Goal: Task Accomplishment & Management: Manage account settings

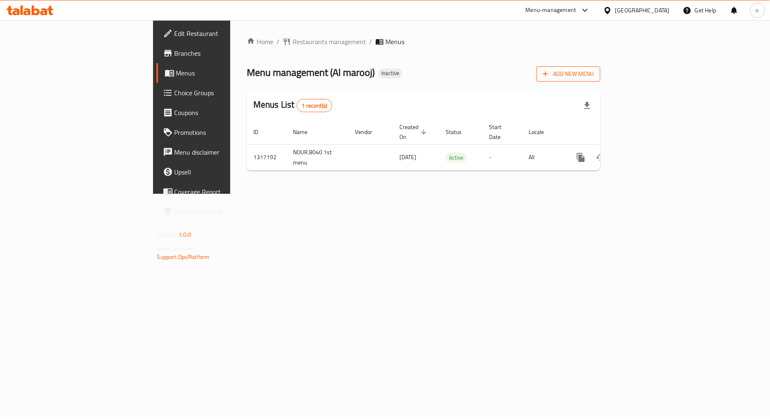
click at [594, 72] on span "Add New Menu" at bounding box center [568, 74] width 51 height 10
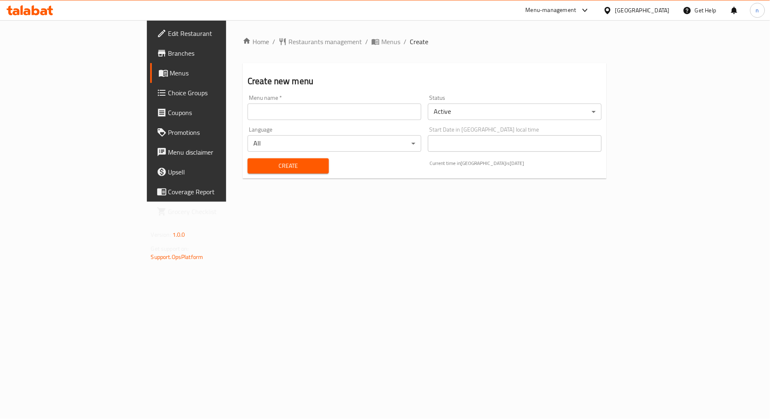
click at [276, 108] on input "text" at bounding box center [334, 112] width 174 height 16
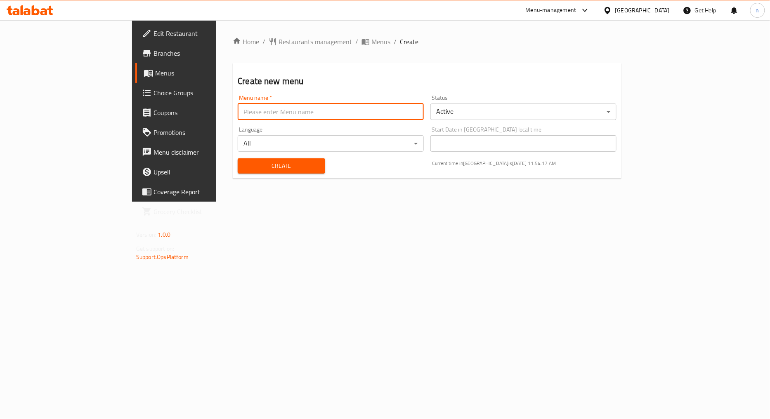
click at [261, 106] on input "text" at bounding box center [331, 112] width 186 height 16
type input "NOUR.8040 2nd menu"
click at [246, 162] on span "Create" at bounding box center [281, 166] width 74 height 10
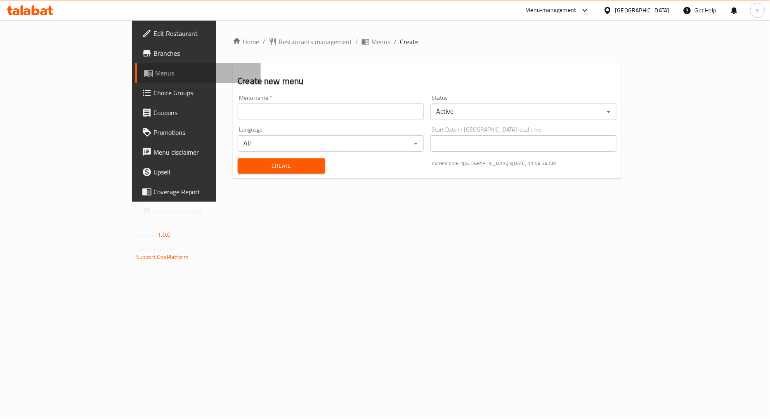
click at [135, 64] on link "Menus" at bounding box center [197, 73] width 125 height 20
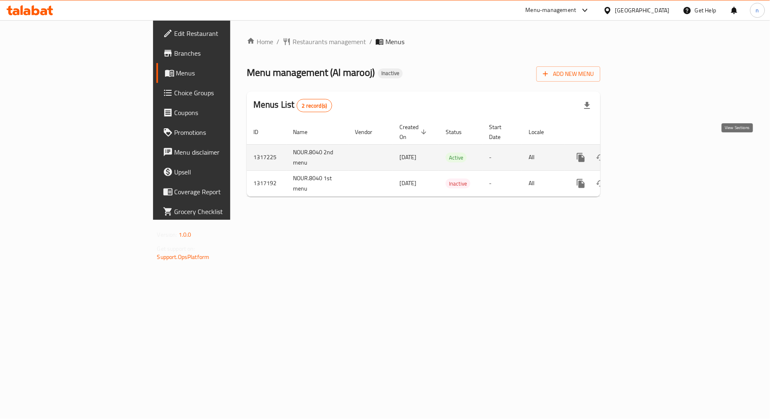
click at [645, 153] on icon "enhanced table" at bounding box center [640, 158] width 10 height 10
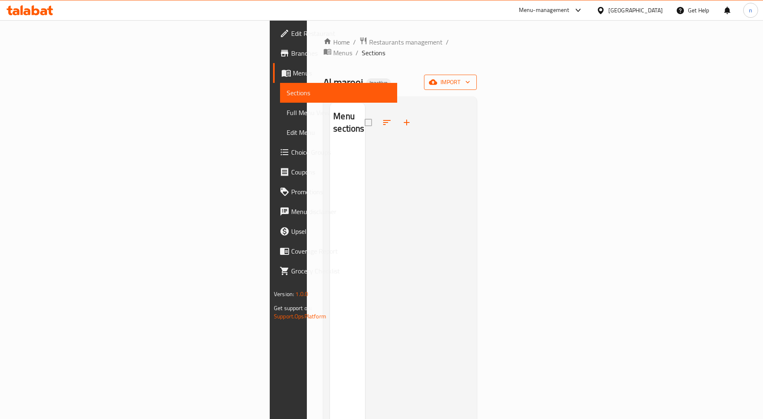
click at [470, 77] on span "import" at bounding box center [451, 82] width 40 height 10
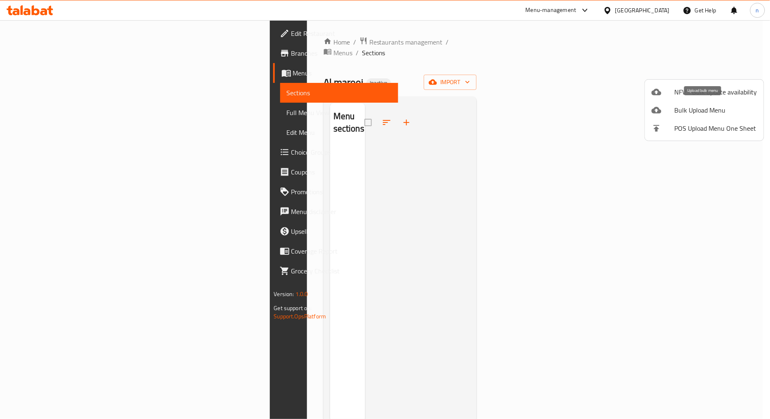
click at [687, 108] on span "Bulk Upload Menu" at bounding box center [715, 110] width 82 height 10
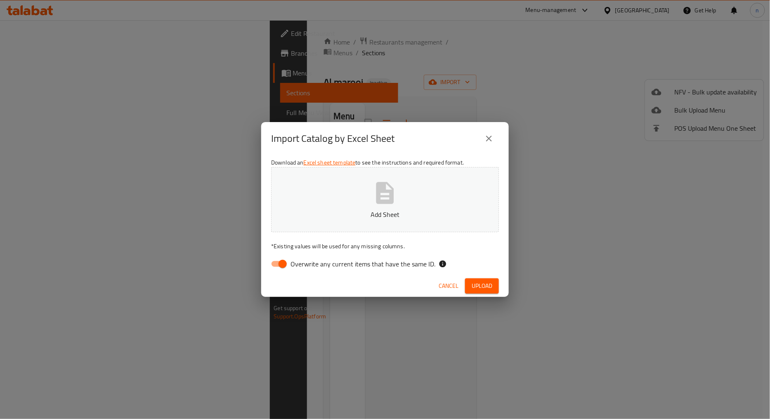
click at [286, 266] on input "Overwrite any current items that have the same ID." at bounding box center [282, 264] width 47 height 16
checkbox input "false"
click at [481, 283] on span "Upload" at bounding box center [481, 286] width 21 height 10
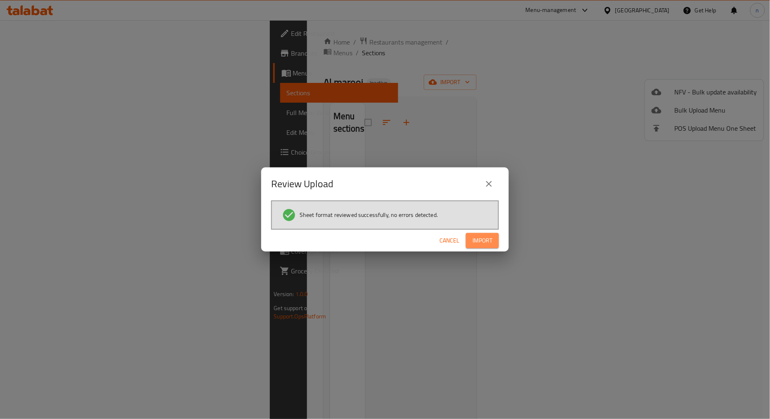
click at [471, 245] on button "Import" at bounding box center [482, 240] width 33 height 15
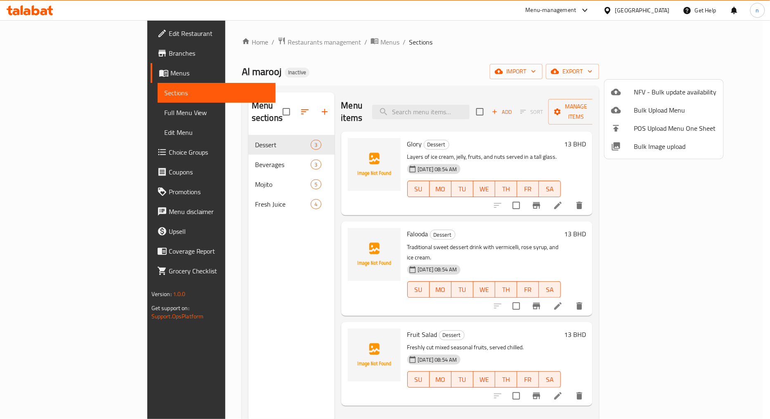
click at [84, 104] on div at bounding box center [385, 209] width 770 height 419
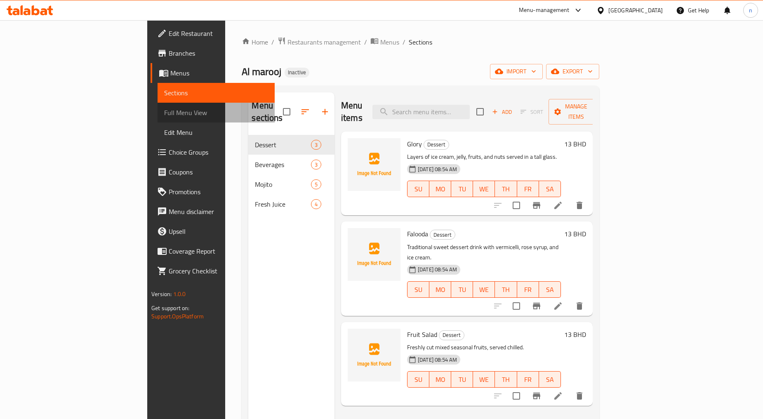
click at [164, 113] on span "Full Menu View" at bounding box center [216, 113] width 104 height 10
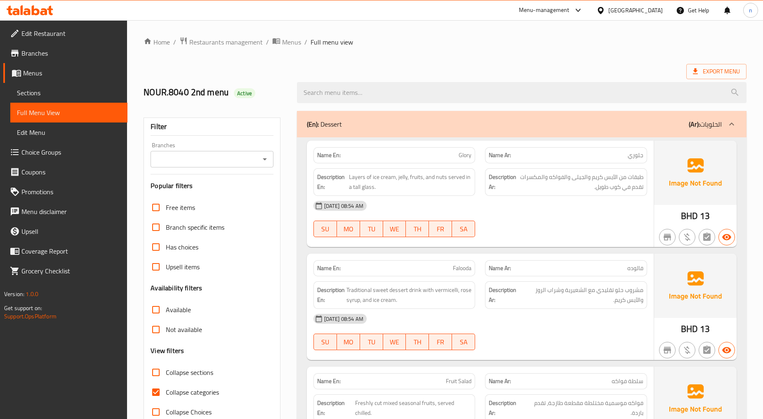
click at [166, 387] on span "Collapse categories" at bounding box center [192, 392] width 53 height 10
click at [166, 387] on input "Collapse categories" at bounding box center [156, 392] width 20 height 20
checkbox input "false"
click at [718, 75] on span "Export Menu" at bounding box center [716, 71] width 47 height 10
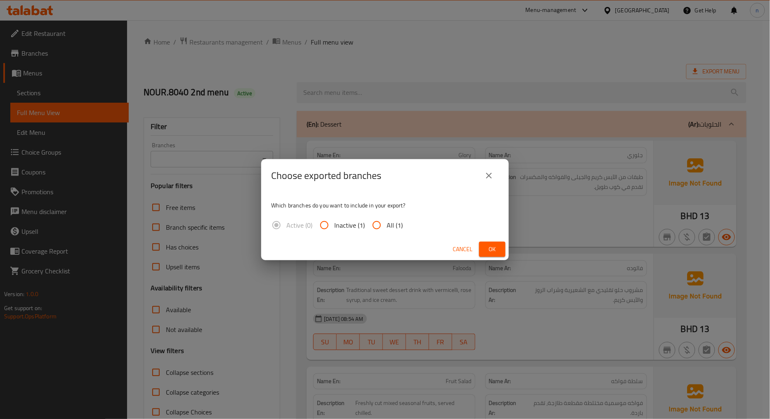
click at [377, 227] on input "All (1)" at bounding box center [377, 225] width 20 height 20
radio input "true"
click at [491, 246] on span "Ok" at bounding box center [492, 249] width 13 height 10
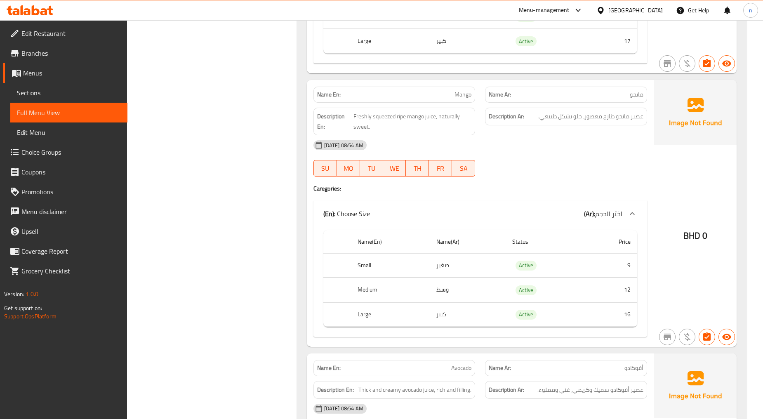
scroll to position [1696, 0]
click at [461, 98] on span "Mango" at bounding box center [463, 95] width 17 height 9
copy span "Mango"
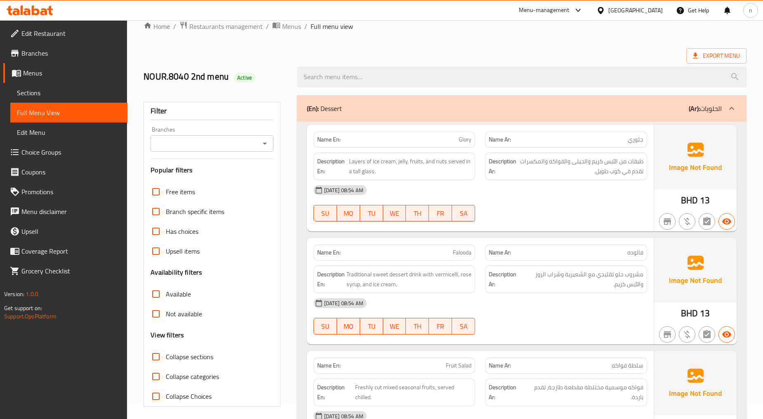
scroll to position [0, 0]
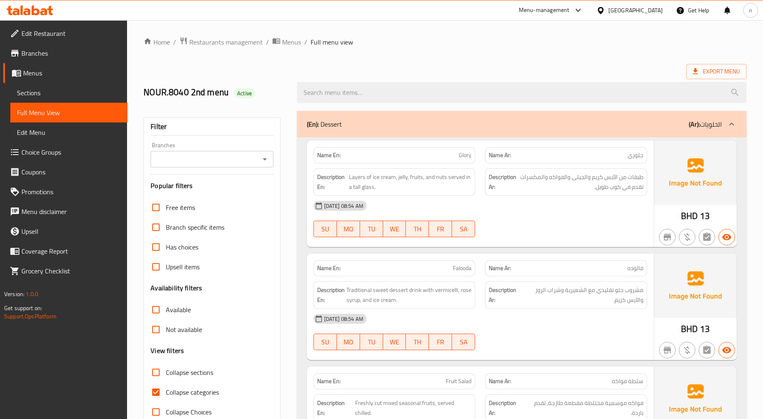
click at [54, 91] on span "Sections" at bounding box center [69, 93] width 104 height 10
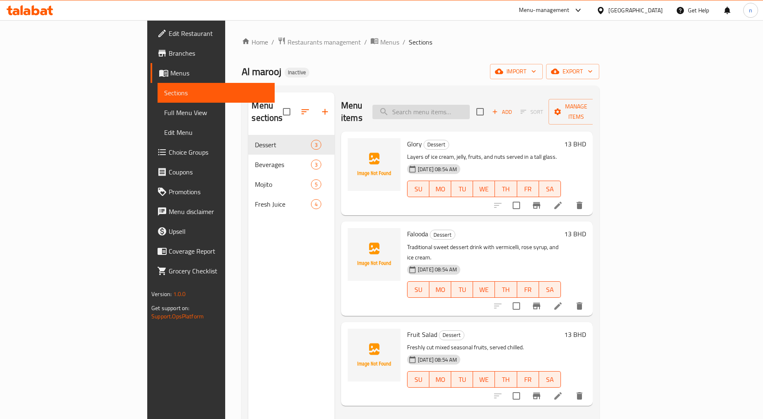
click at [465, 108] on input "search" at bounding box center [420, 112] width 97 height 14
paste input "Mango"
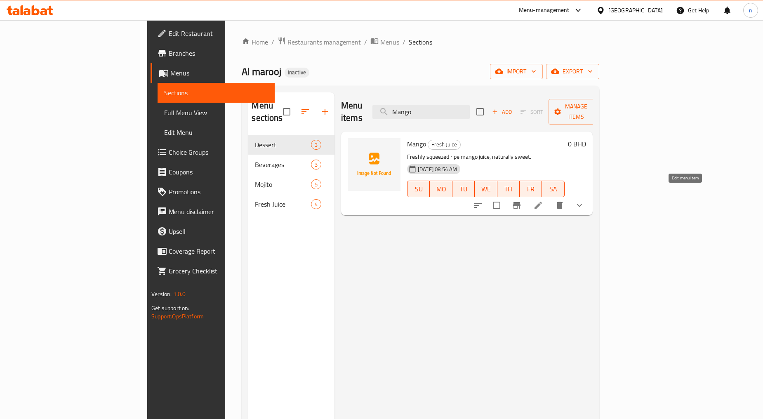
type input "Mango"
click at [543, 200] on icon at bounding box center [538, 205] width 10 height 10
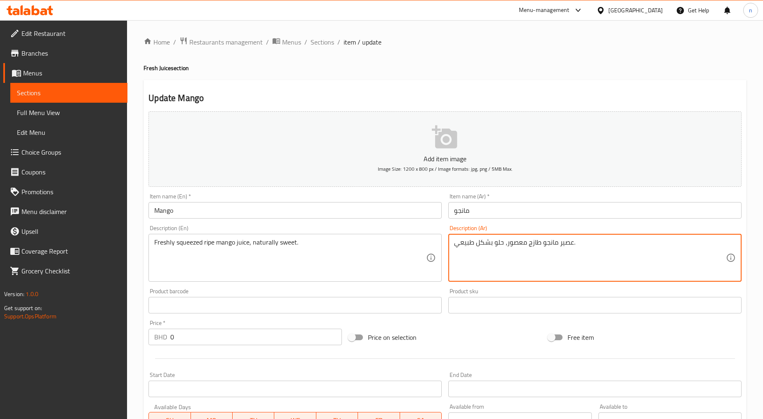
drag, startPoint x: 540, startPoint y: 244, endPoint x: 529, endPoint y: 242, distance: 11.8
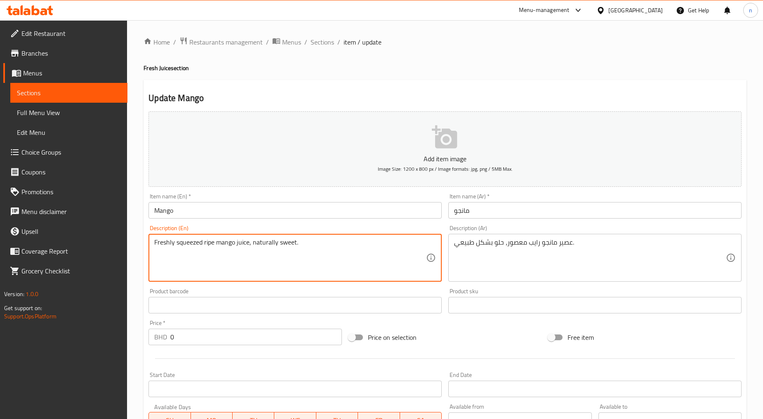
drag, startPoint x: 216, startPoint y: 246, endPoint x: 203, endPoint y: 242, distance: 12.9
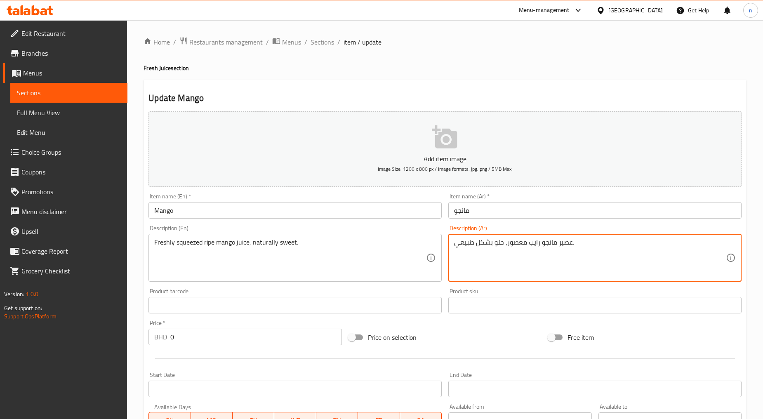
drag, startPoint x: 539, startPoint y: 242, endPoint x: 526, endPoint y: 240, distance: 13.0
click at [526, 240] on textarea "عصير مانجو رايب معصور، حلو بشكل طبيعي." at bounding box center [590, 257] width 272 height 39
click at [526, 243] on textarea "عصير مانجو طازج معصور، حلو بشكل طبيعي." at bounding box center [590, 257] width 272 height 39
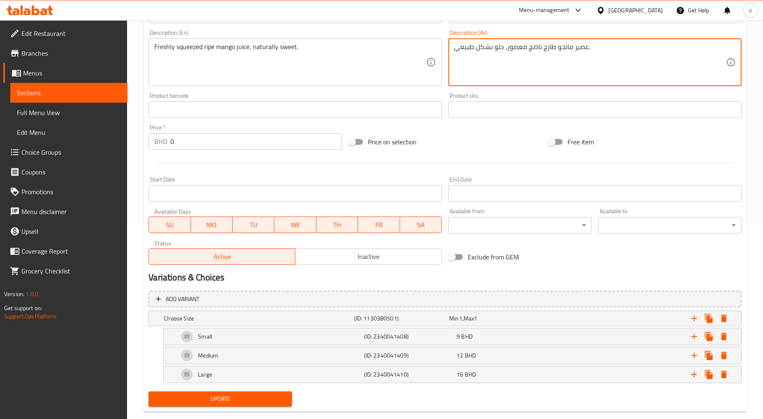
scroll to position [211, 0]
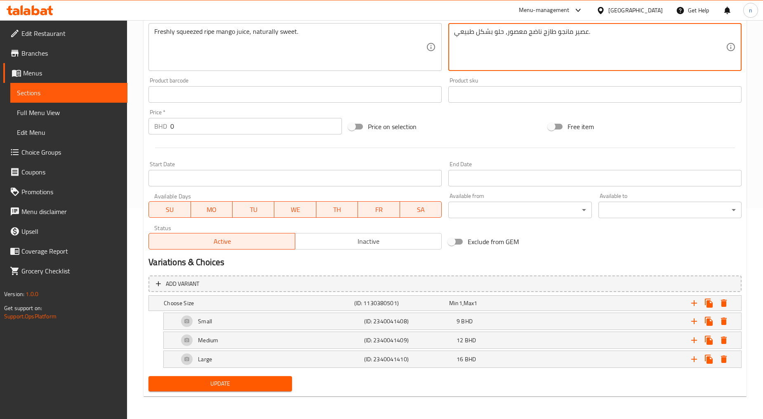
click at [224, 381] on span "Update" at bounding box center [220, 384] width 130 height 10
click at [224, 381] on div at bounding box center [381, 209] width 763 height 419
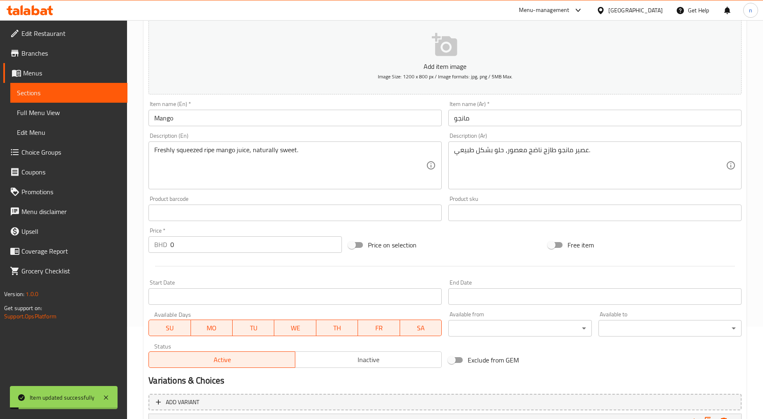
scroll to position [0, 0]
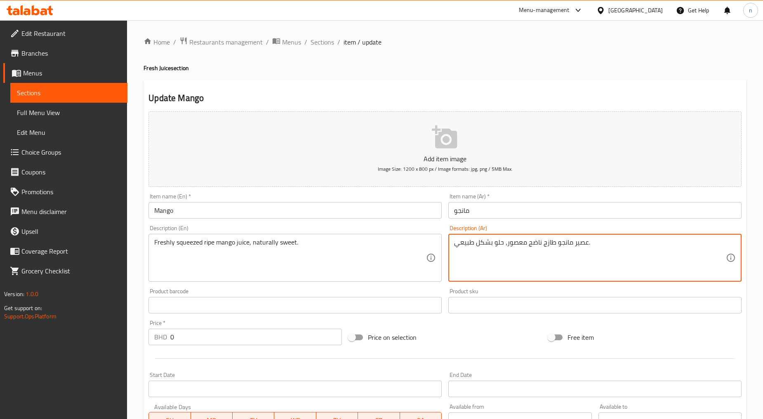
drag, startPoint x: 539, startPoint y: 242, endPoint x: 528, endPoint y: 244, distance: 11.0
click at [547, 242] on textarea "عصير مانجو طازج ناضج معصور، حلو بشكل طبيعي." at bounding box center [590, 257] width 272 height 39
paste textarea "ناضج"
click at [601, 265] on textarea "عصير مانجو ناضج معصور طازجا، حلو بشكل طبيعي." at bounding box center [590, 257] width 272 height 39
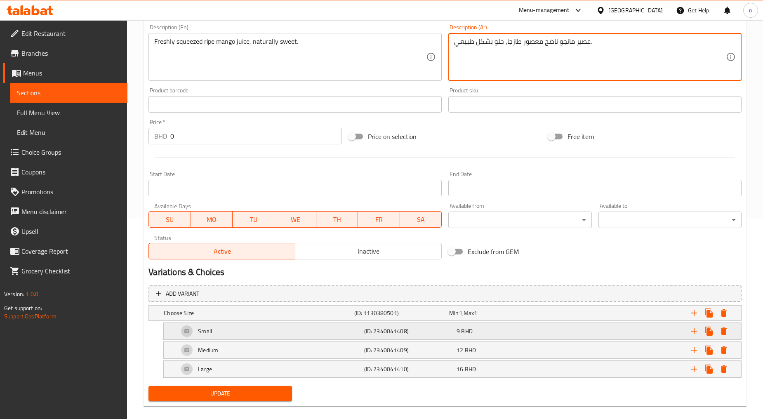
scroll to position [211, 0]
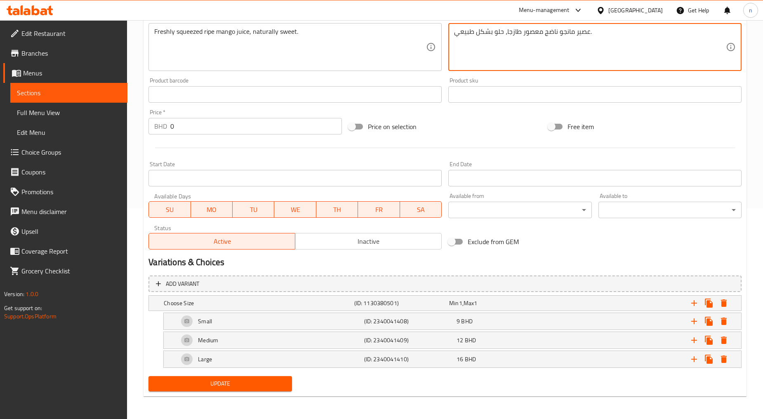
type textarea "عصير مانجو ناضج معصور طازجا، حلو بشكل طبيعي."
click at [210, 388] on span "Update" at bounding box center [220, 384] width 130 height 10
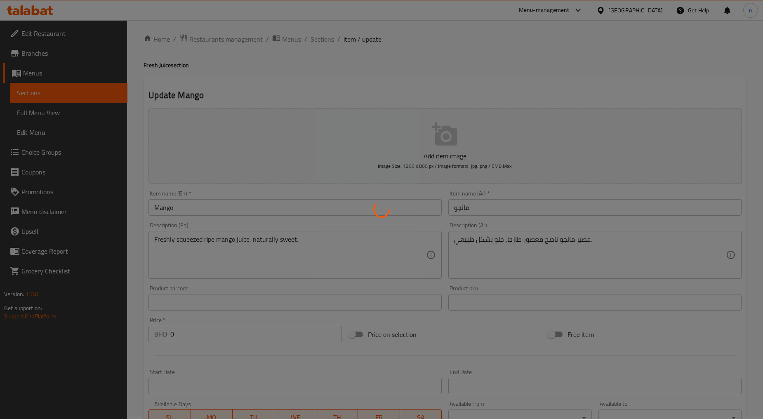
scroll to position [0, 0]
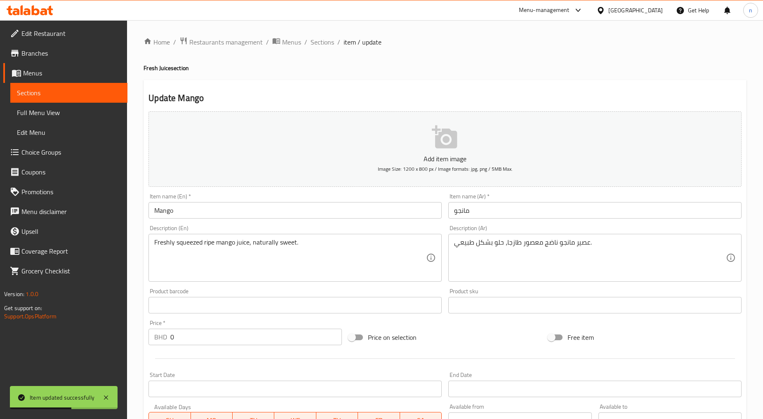
click at [79, 96] on span "Sections" at bounding box center [69, 93] width 104 height 10
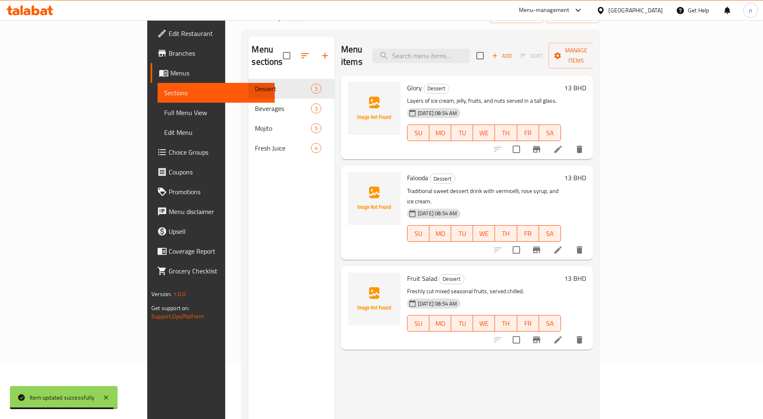
scroll to position [46, 0]
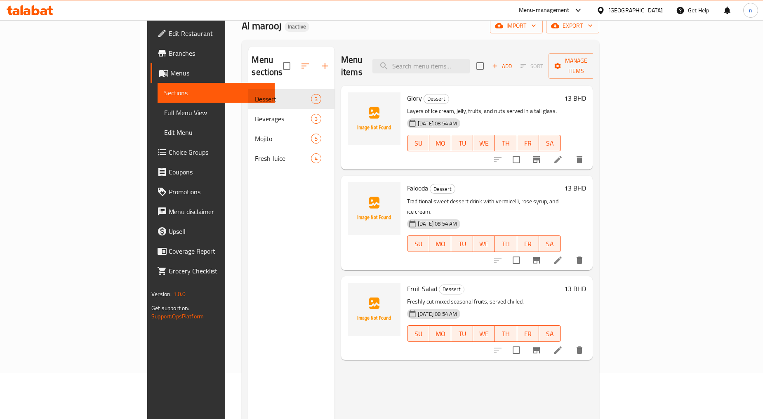
click at [570, 343] on li at bounding box center [558, 350] width 23 height 15
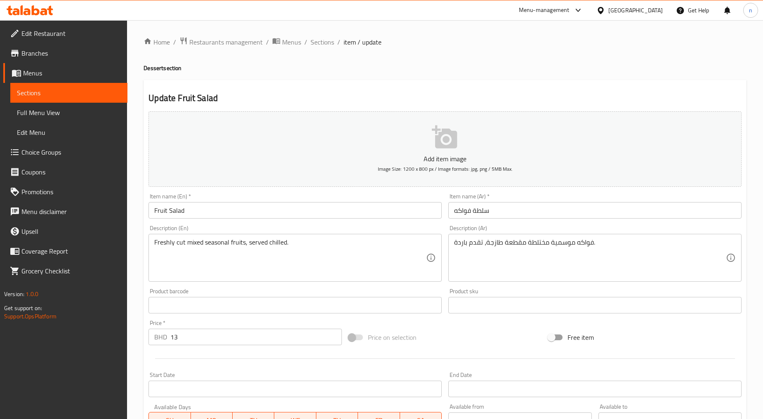
click at [48, 85] on link "Sections" at bounding box center [68, 93] width 117 height 20
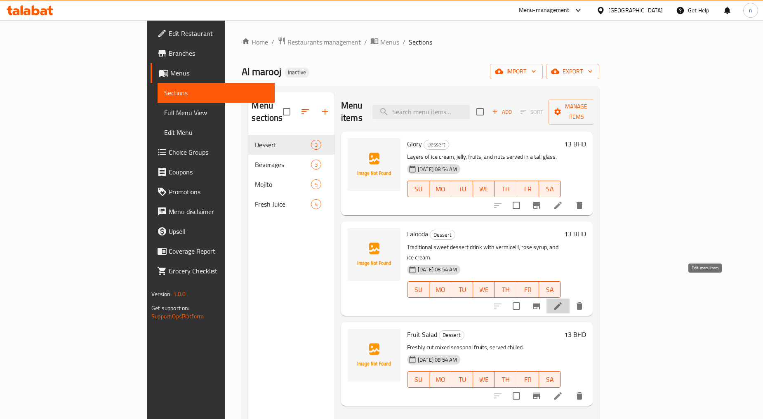
click at [563, 301] on icon at bounding box center [558, 306] width 10 height 10
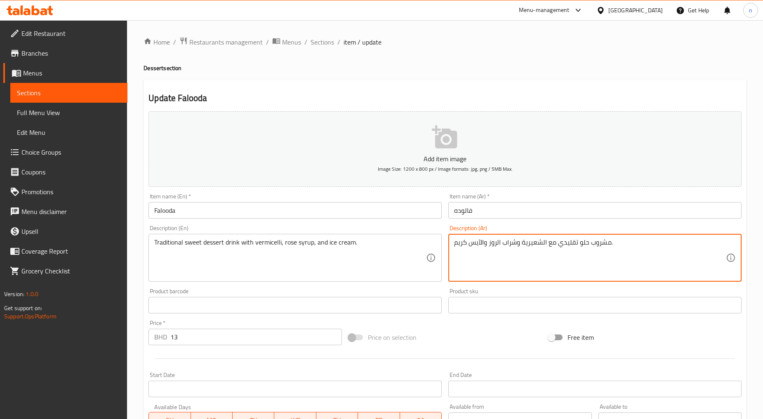
click at [593, 245] on textarea "مشروب حلو تقليدي مع الشعيرية وشراب الروز والآيس كريم." at bounding box center [590, 257] width 272 height 39
click at [588, 243] on textarea "مشروب حلو تقليدي مع الشعيرية وشراب الروز والآيس كريم." at bounding box center [590, 257] width 272 height 39
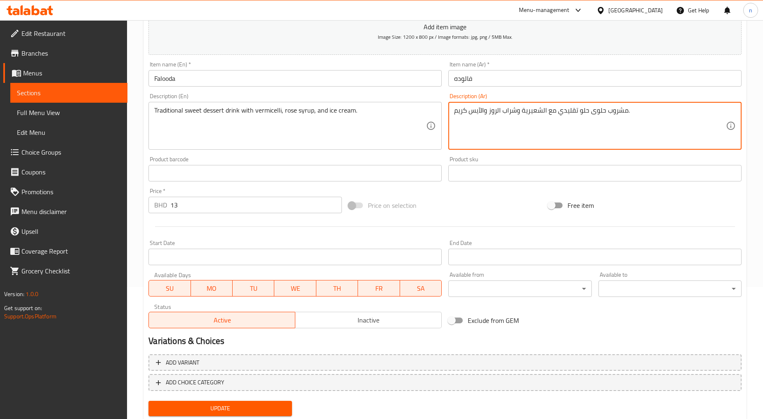
scroll to position [156, 0]
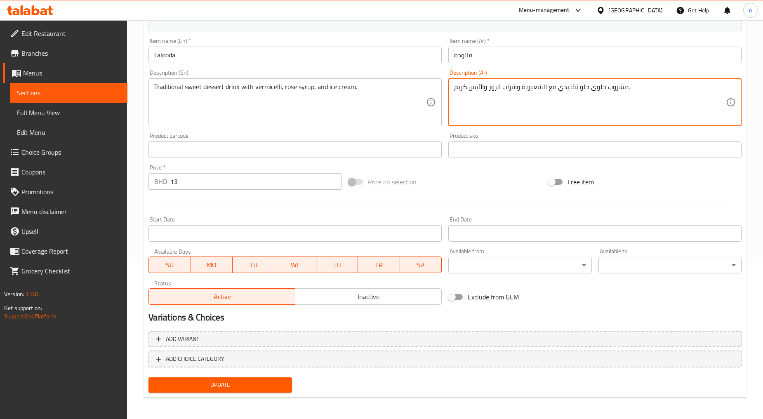
type textarea "مشروب حلوى حلو تقليدي مع الشعيرية وشراب الروز والآيس كريم."
click at [209, 377] on button "Update" at bounding box center [219, 384] width 143 height 15
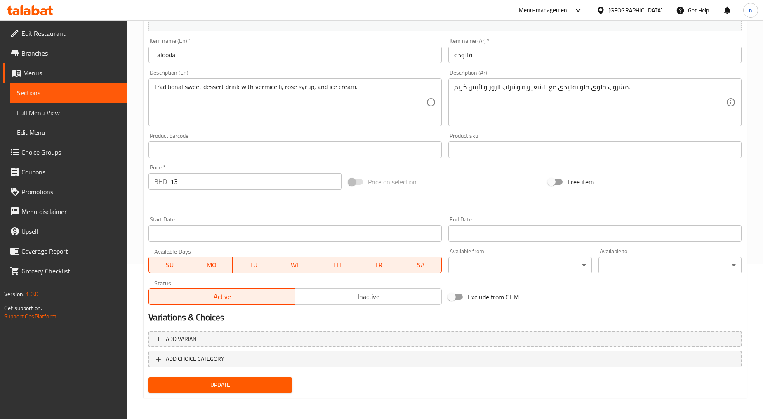
click at [243, 385] on span "Update" at bounding box center [220, 385] width 130 height 10
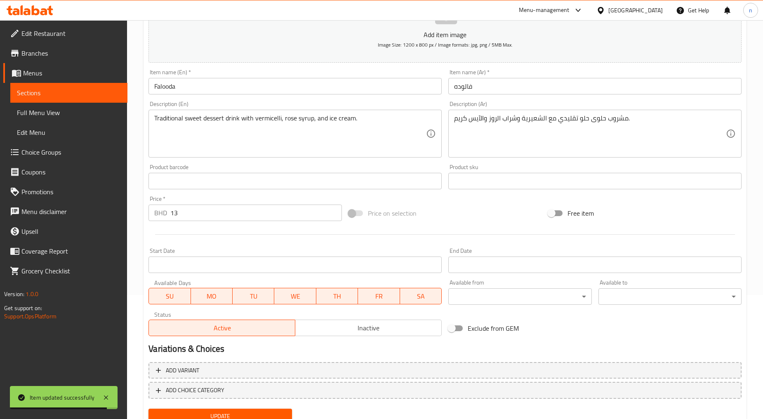
scroll to position [137, 0]
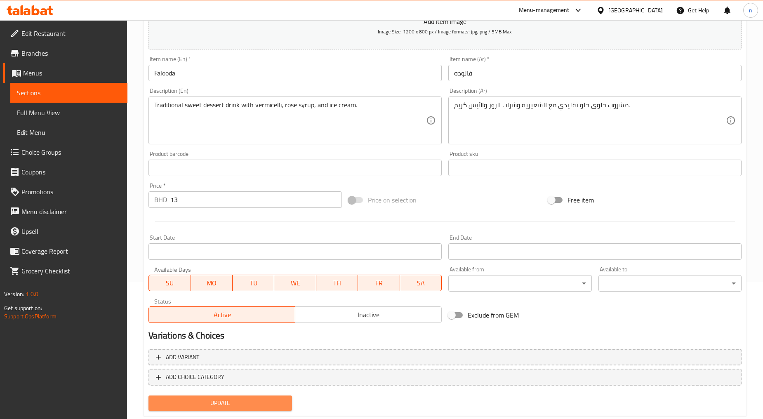
click at [236, 396] on button "Update" at bounding box center [219, 403] width 143 height 15
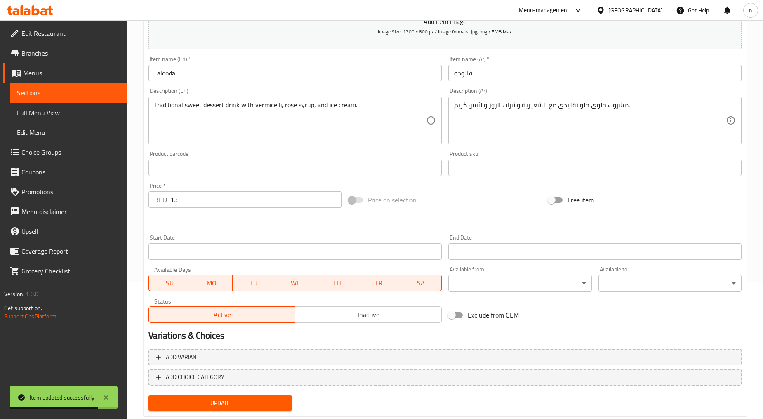
scroll to position [0, 0]
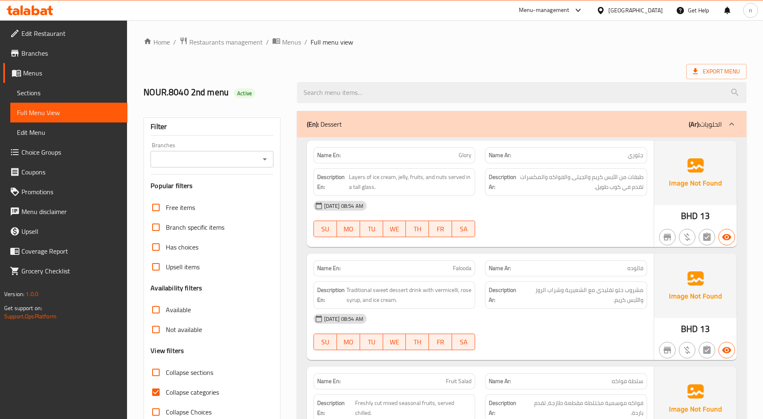
click at [158, 399] on input "Collapse categories" at bounding box center [156, 392] width 20 height 20
checkbox input "false"
click at [727, 69] on span "Export Menu" at bounding box center [716, 71] width 47 height 10
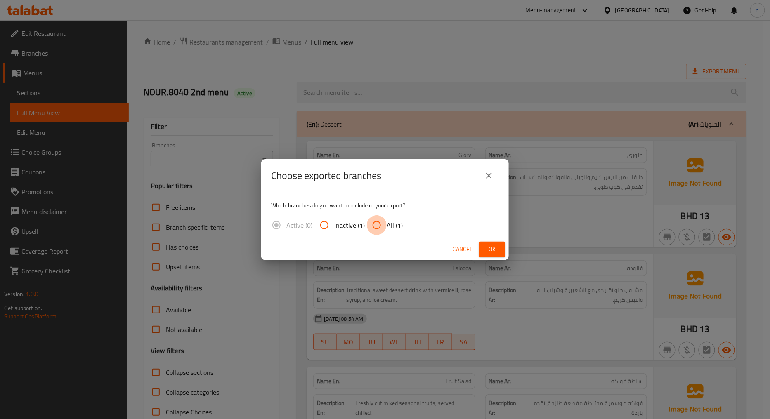
click at [372, 224] on input "All (1)" at bounding box center [377, 225] width 20 height 20
radio input "true"
click at [483, 245] on button "Ok" at bounding box center [492, 249] width 26 height 15
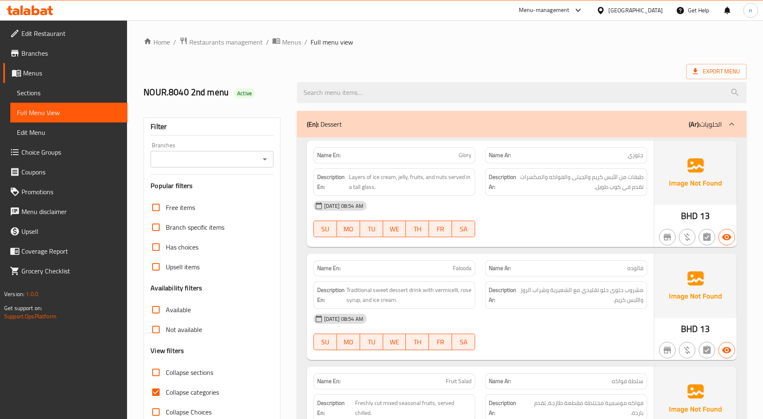
click at [164, 395] on input "Collapse categories" at bounding box center [156, 392] width 20 height 20
checkbox input "false"
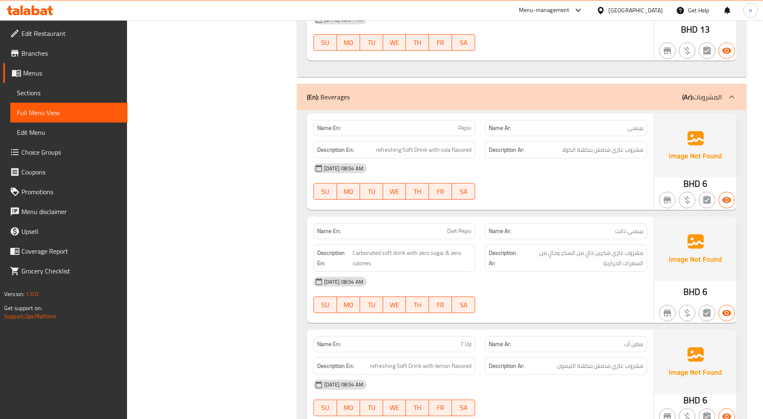
scroll to position [458, 0]
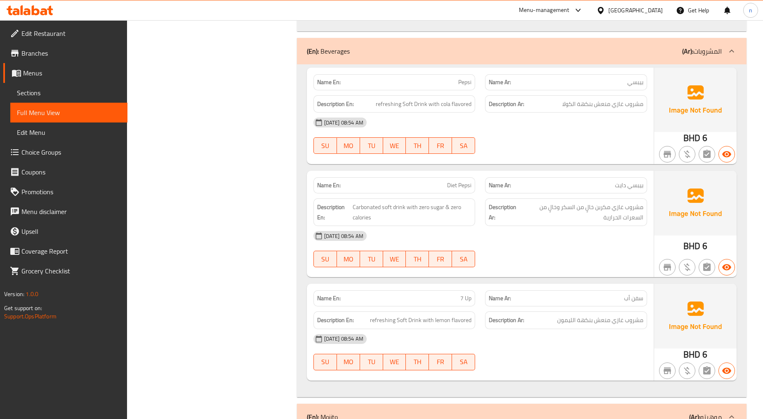
click at [446, 187] on p "Name En: Diet Pepsi" at bounding box center [394, 185] width 155 height 9
click at [457, 188] on span "Diet Pepsi" at bounding box center [459, 185] width 24 height 9
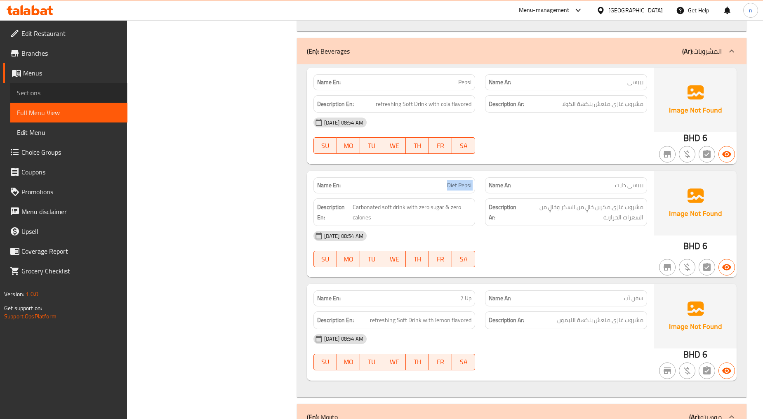
click at [67, 100] on link "Sections" at bounding box center [68, 93] width 117 height 20
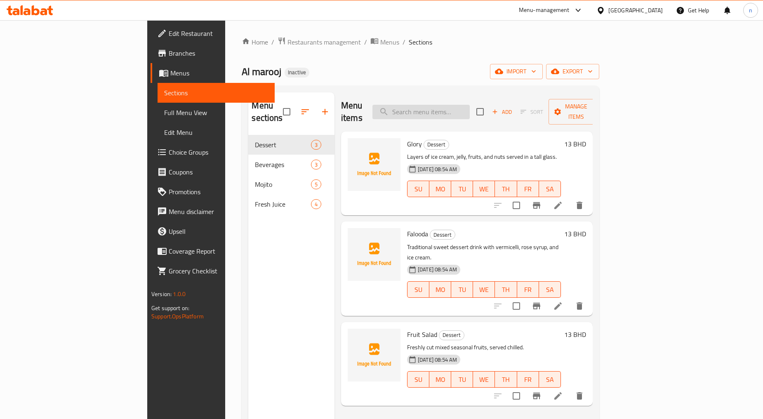
click at [467, 105] on input "search" at bounding box center [420, 112] width 97 height 14
paste input "Diet Pepsi"
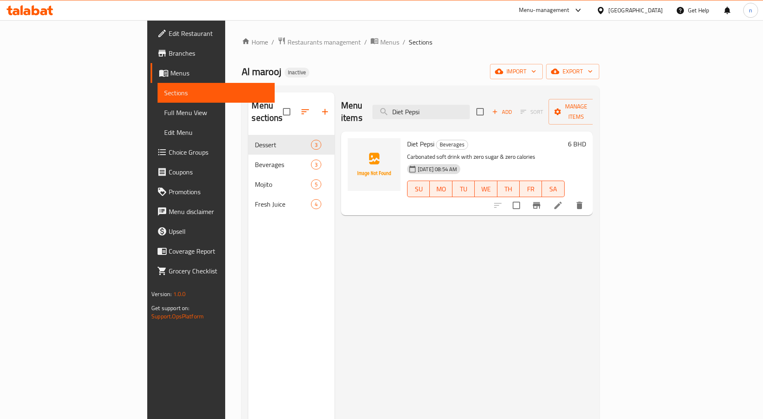
type input "Diet Pepsi"
click at [570, 198] on li at bounding box center [558, 205] width 23 height 15
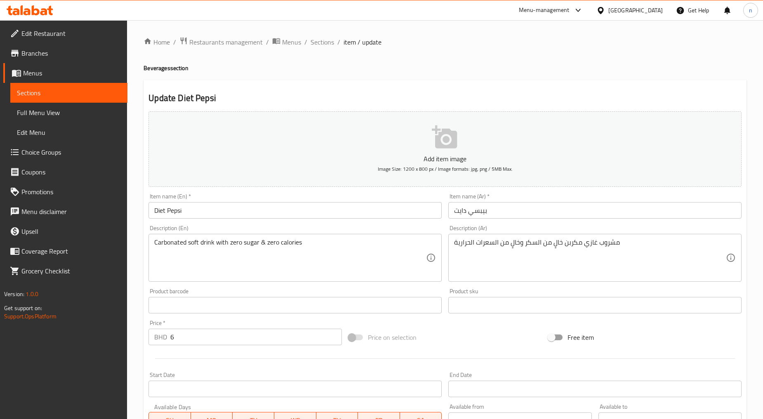
click at [558, 245] on textarea "مشروب غازي مكربن خالٍ من السكر وخالٍ من السعرات الحرارية" at bounding box center [590, 257] width 272 height 39
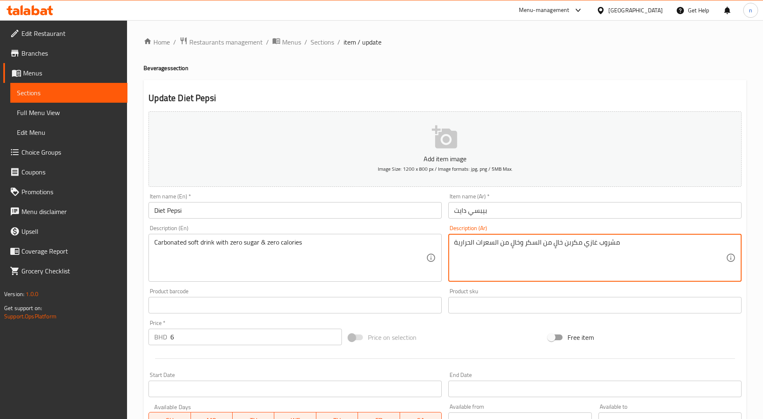
click at [531, 249] on textarea "مشروب غازي مكربن خالٍ من السكر وخالٍ من السعرات الحرارية" at bounding box center [590, 257] width 272 height 39
drag, startPoint x: 519, startPoint y: 241, endPoint x: 502, endPoint y: 245, distance: 17.4
click at [502, 245] on textarea "مشروب غازي مكربن زيرو سكر وخالٍ من السعرات الحرارية" at bounding box center [590, 257] width 272 height 39
type textarea "مشروب [PERSON_NAME] وزيرو السعرات الحرارية"
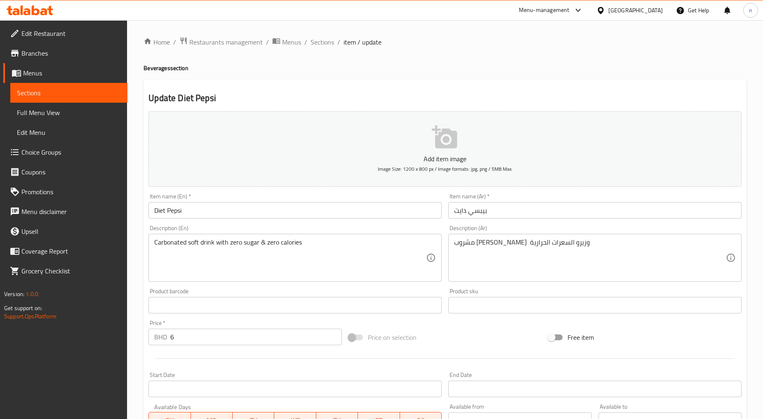
click at [469, 335] on div "Price on selection" at bounding box center [445, 337] width 200 height 22
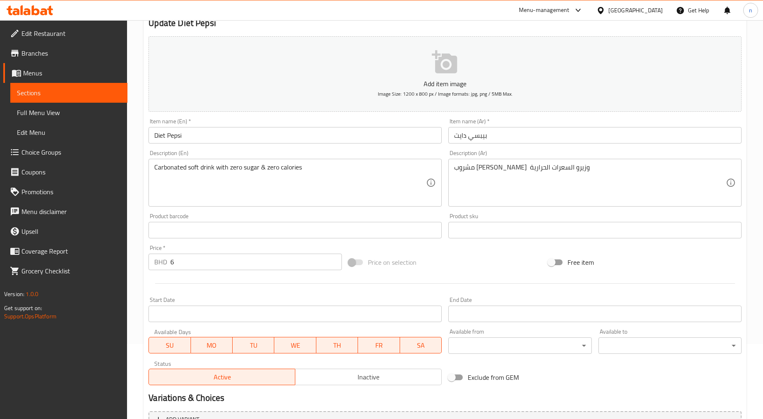
scroll to position [156, 0]
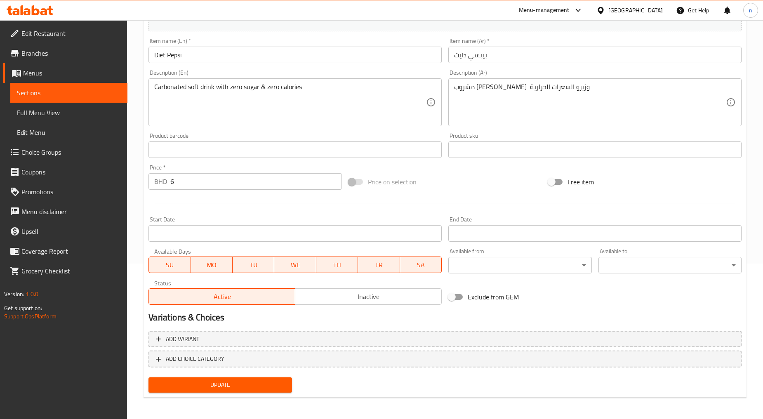
click at [201, 370] on div "Add variant ADD CHOICE CATEGORY" at bounding box center [445, 351] width 600 height 47
click at [209, 382] on span "Update" at bounding box center [220, 385] width 130 height 10
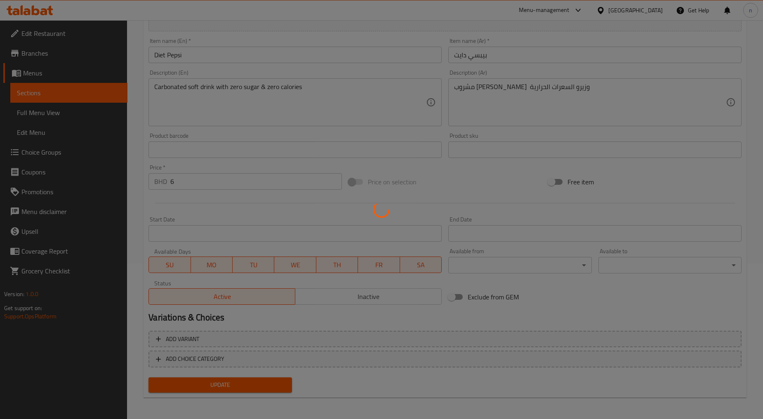
scroll to position [0, 0]
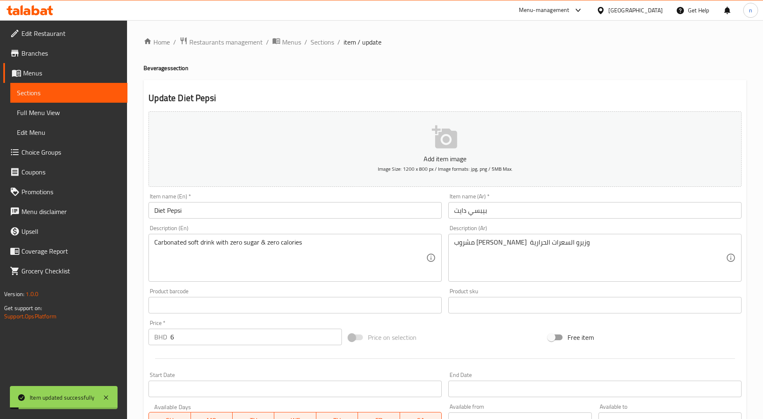
click at [85, 110] on span "Full Menu View" at bounding box center [69, 113] width 104 height 10
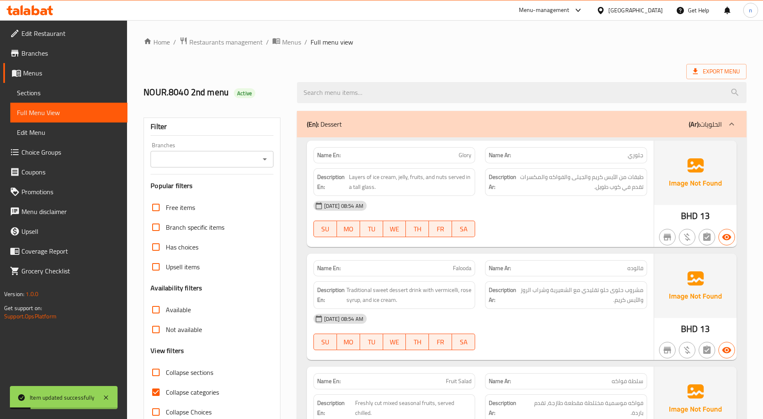
click at [501, 41] on ol "Home / Restaurants management / Menus / Full menu view" at bounding box center [445, 42] width 603 height 11
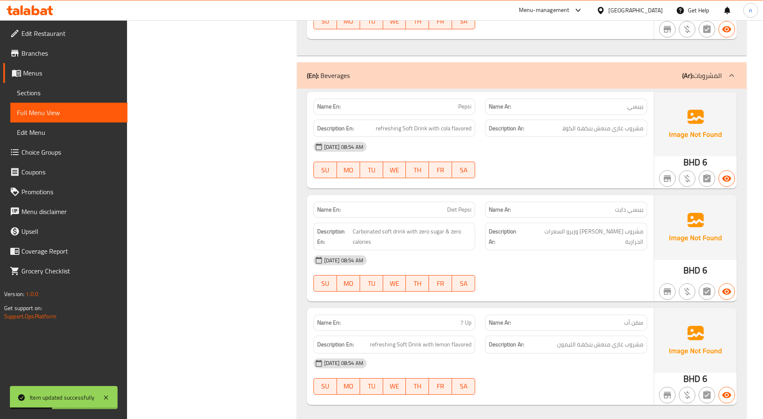
click at [593, 285] on div "[DATE] 08:54 AM SU MO TU WE TH FR SA" at bounding box center [481, 273] width 344 height 46
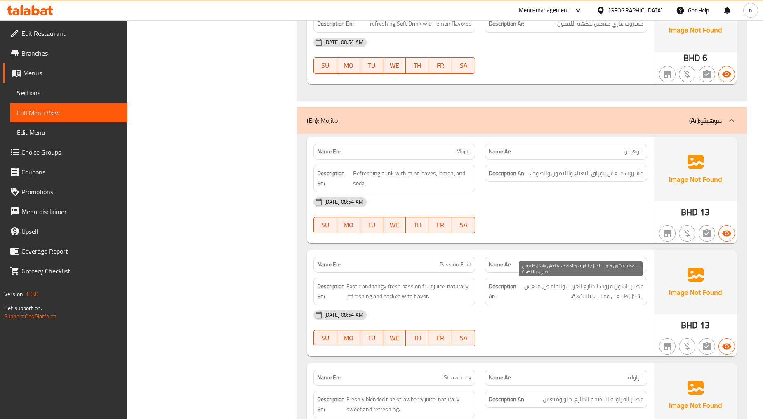
scroll to position [846, 0]
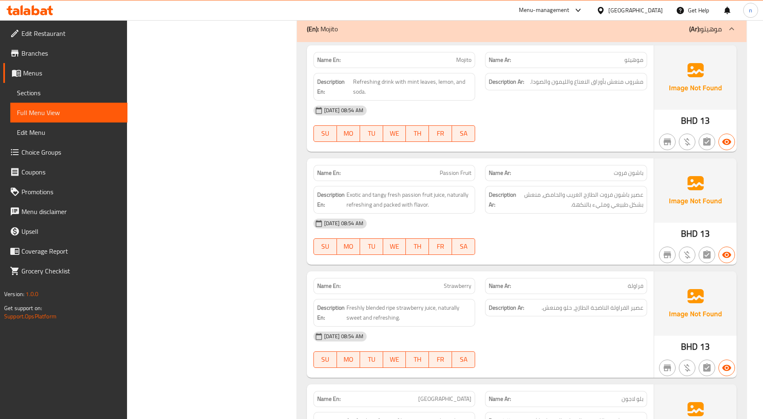
click at [453, 177] on span "Passion Fruit" at bounding box center [456, 173] width 32 height 9
copy span "Passion Fruit"
click at [597, 225] on div "[DATE] 08:54 AM" at bounding box center [481, 224] width 344 height 20
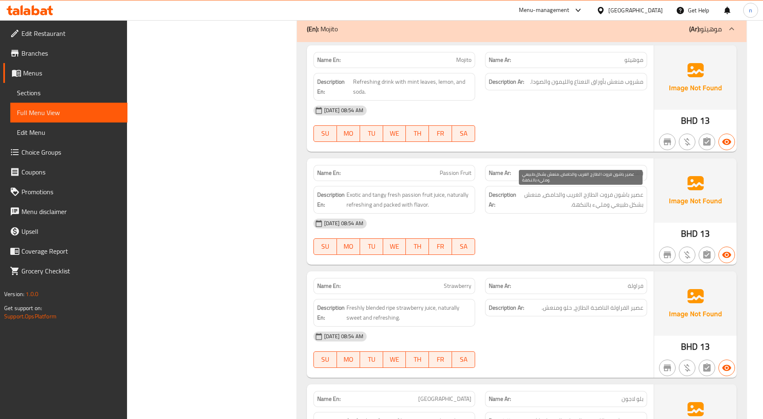
click at [574, 196] on span "عصير باشون فروت الطازج الغريب والحامض، منعش بشكل طبيعي ومليء بالنكهة." at bounding box center [580, 200] width 125 height 20
drag, startPoint x: 428, startPoint y: 163, endPoint x: 454, endPoint y: 179, distance: 30.9
click at [435, 168] on div "Name En: Passion Fruit" at bounding box center [395, 173] width 172 height 26
click at [454, 179] on div "Name En: Passion Fruit" at bounding box center [394, 173] width 162 height 16
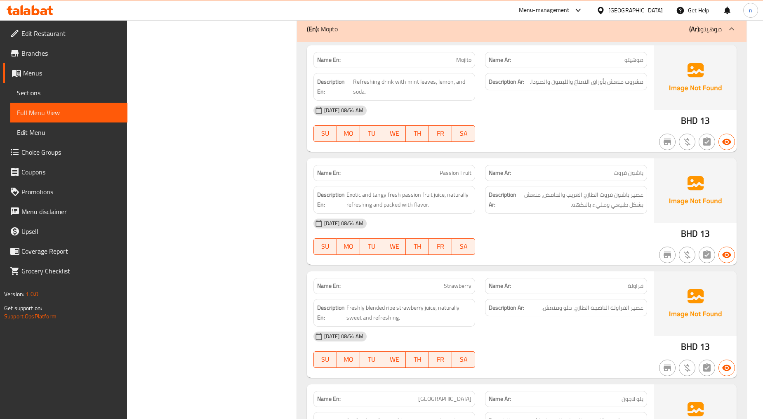
click at [455, 172] on span "Passion Fruit" at bounding box center [456, 173] width 32 height 9
copy span "Passion Fruit"
click at [33, 90] on span "Sections" at bounding box center [69, 93] width 104 height 10
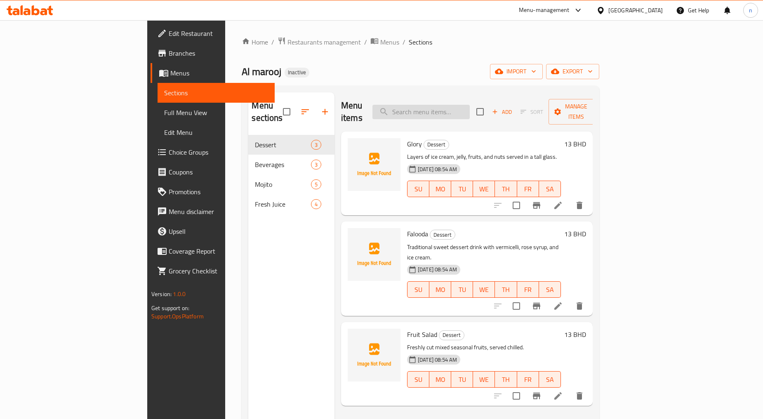
click at [470, 107] on input "search" at bounding box center [420, 112] width 97 height 14
paste input "Passion Fruit"
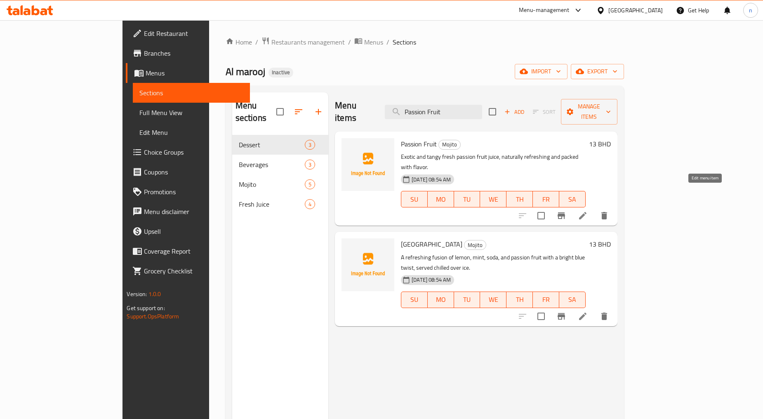
type input "Passion Fruit"
click at [587, 212] on icon at bounding box center [582, 215] width 7 height 7
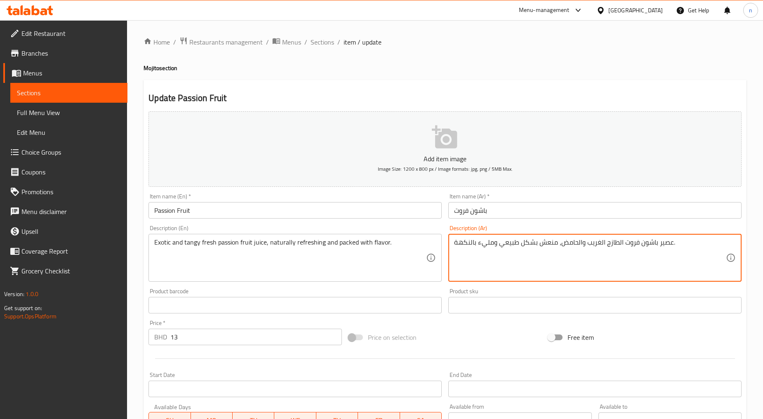
click at [595, 245] on textarea "عصير باشون فروت الطازج الغريب والحامض، منعش بشكل طبيعي ومليء بالنكهة." at bounding box center [590, 257] width 272 height 39
click at [583, 248] on textarea "عصير باشون فروت الطازج اكزوتيك والحامض، منعش بشكل طبيعي ومليء بالنكهة." at bounding box center [590, 257] width 272 height 39
click at [575, 246] on textarea "عصير باشون فروت الطازج اكزوتيك والحامض، منعش بشكل طبيعي ومليء بالنكهة." at bounding box center [590, 257] width 272 height 39
type textarea "عصير باشون فروت الطازج اكزوتيك والمنعش، منعش بشكل طبيعي ومليء بالنكهة."
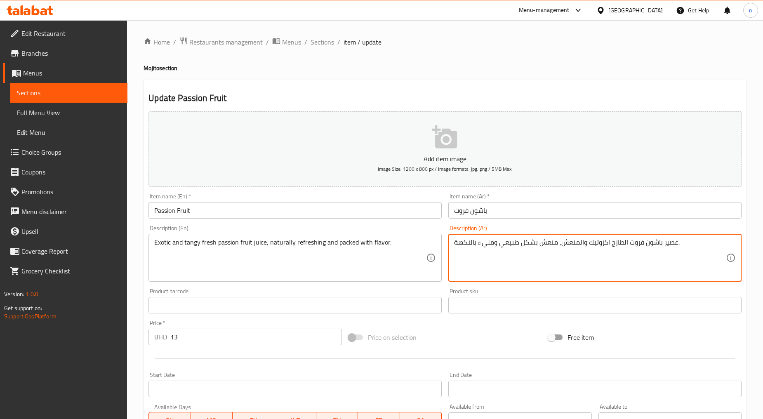
click at [613, 328] on div "Free item" at bounding box center [645, 337] width 200 height 22
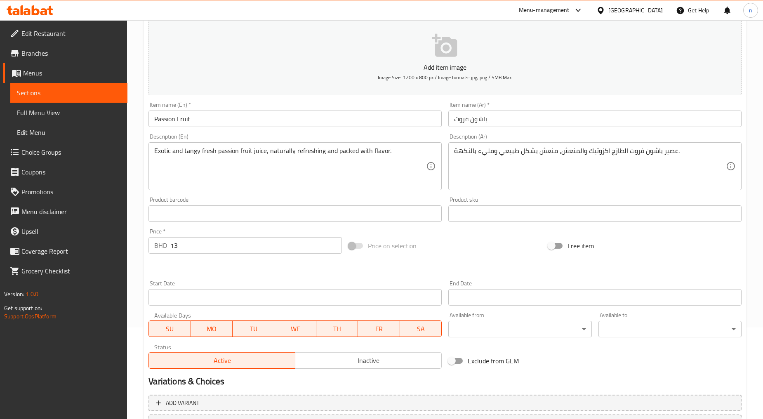
scroll to position [137, 0]
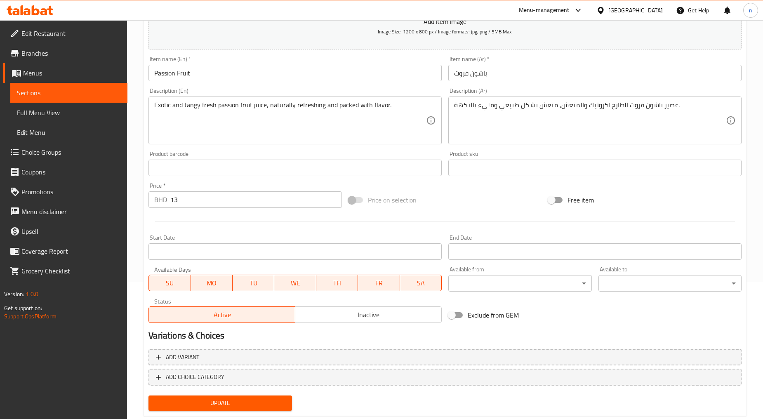
click at [253, 403] on span "Update" at bounding box center [220, 403] width 130 height 10
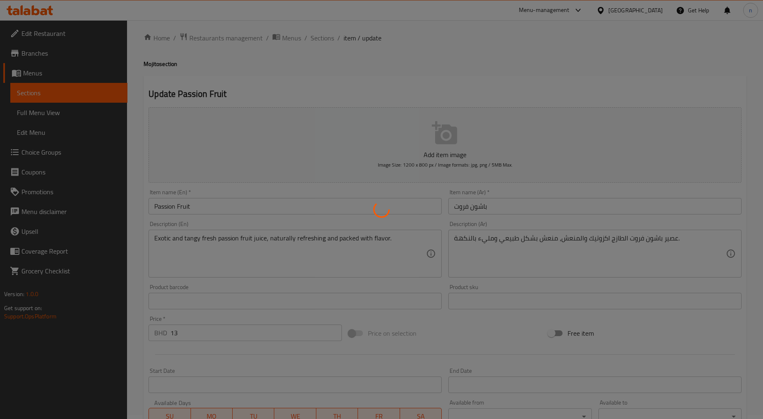
scroll to position [0, 0]
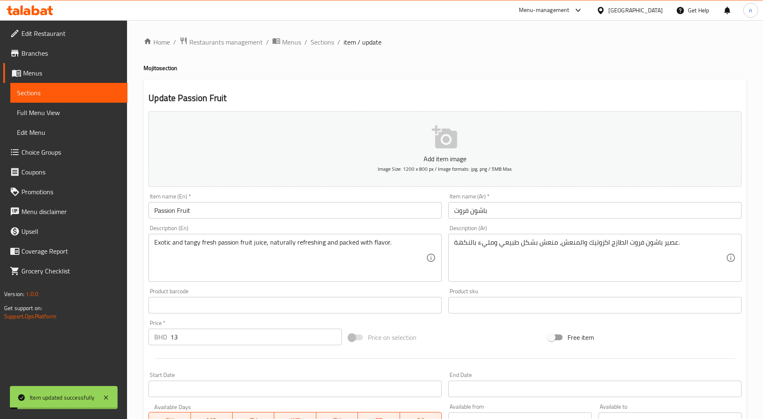
click at [52, 116] on span "Full Menu View" at bounding box center [69, 113] width 104 height 10
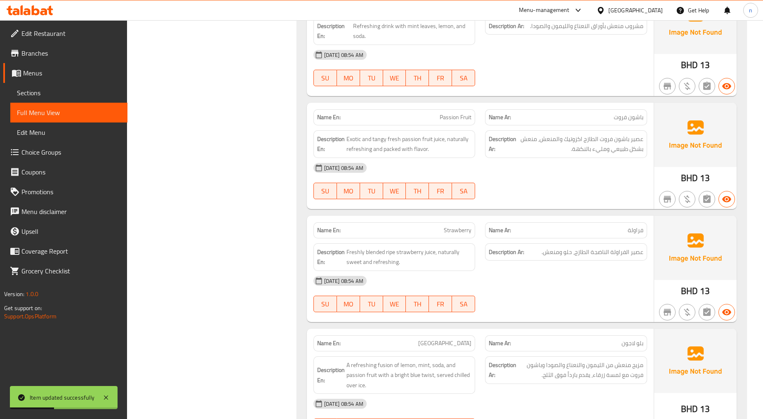
scroll to position [993, 0]
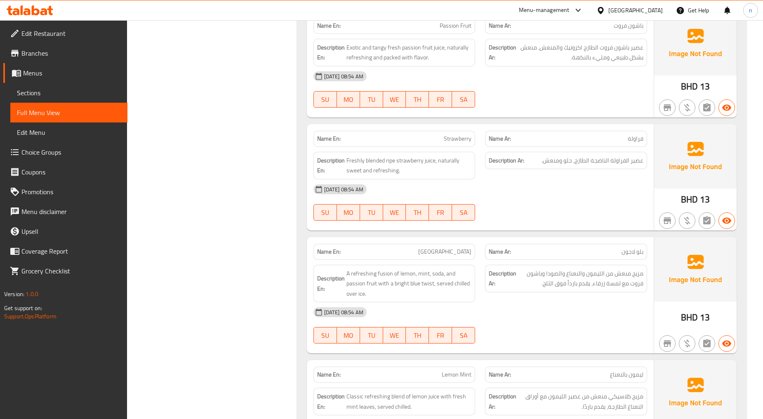
click at [464, 134] on span "Strawberry" at bounding box center [458, 138] width 28 height 9
copy span "Strawberry"
drag, startPoint x: 58, startPoint y: 91, endPoint x: 119, endPoint y: 95, distance: 61.2
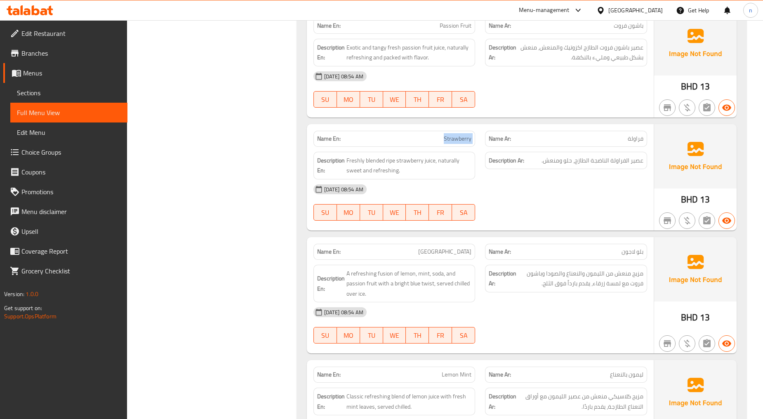
click at [58, 91] on span "Sections" at bounding box center [69, 93] width 104 height 10
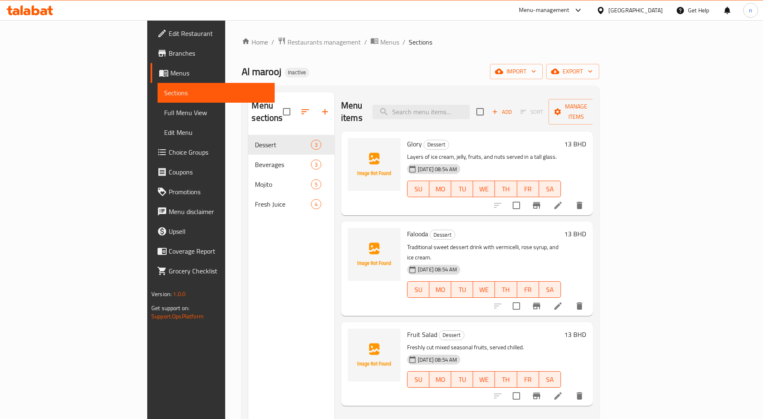
click at [485, 97] on div "Menu items Add Sort Manage items" at bounding box center [467, 111] width 252 height 39
click at [470, 105] on input "search" at bounding box center [420, 112] width 97 height 14
paste input "Strawberry"
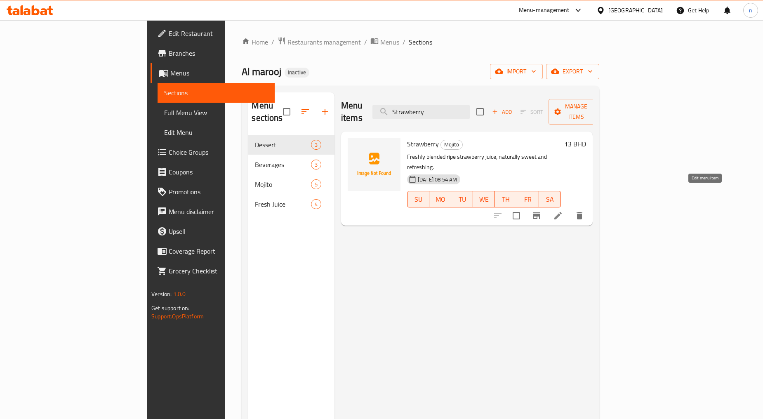
type input "Strawberry"
click at [562, 212] on icon at bounding box center [557, 215] width 7 height 7
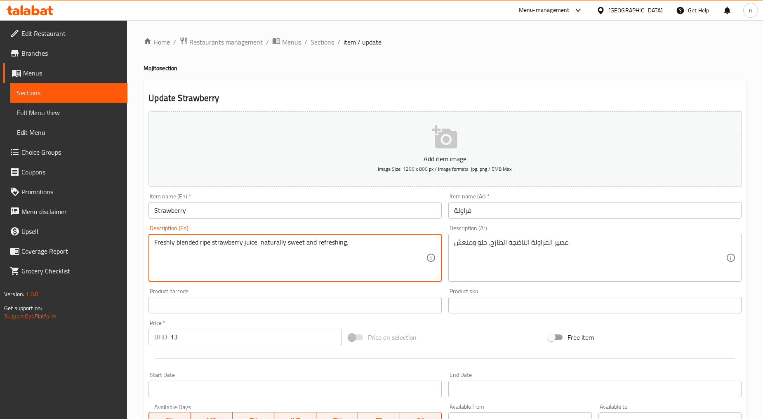
click at [183, 242] on textarea "Freshly blended ripe strawberry juice, naturally sweet and refreshing." at bounding box center [290, 257] width 272 height 39
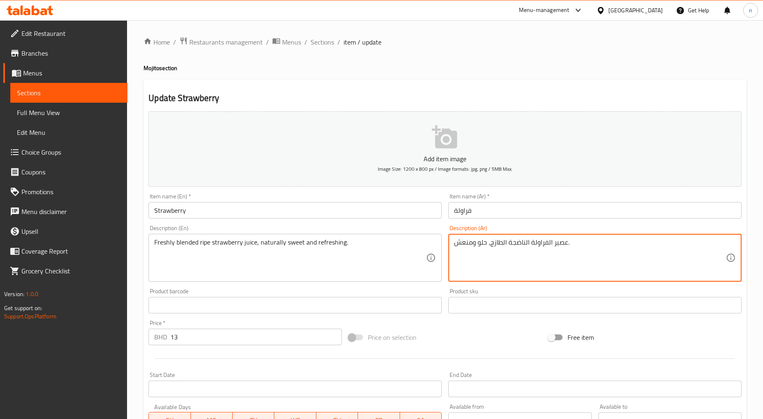
click at [509, 241] on textarea "عصير الفراولة الناضجة الطازج، حلو ومنعش." at bounding box center [590, 257] width 272 height 39
type textarea "عصير الفراولة الناضجة المخلوط الطازج، حلو ومنعش."
click at [180, 231] on div "Description (En) Freshly blended ripe strawberry juice, naturally sweet and ref…" at bounding box center [294, 253] width 293 height 57
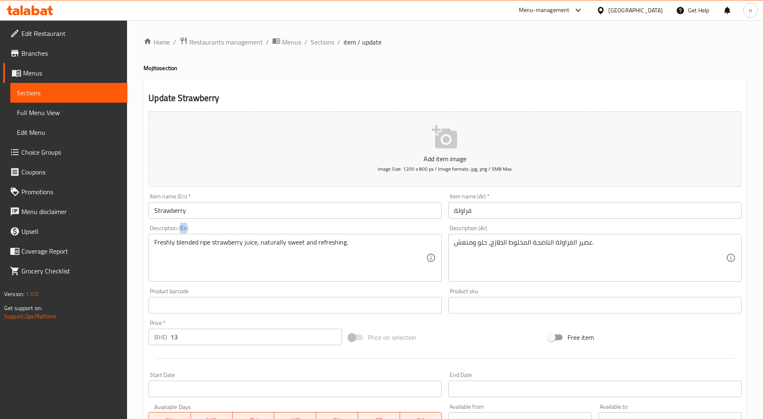
click at [180, 231] on div "Description (En) Freshly blended ripe strawberry juice, naturally sweet and ref…" at bounding box center [294, 253] width 293 height 57
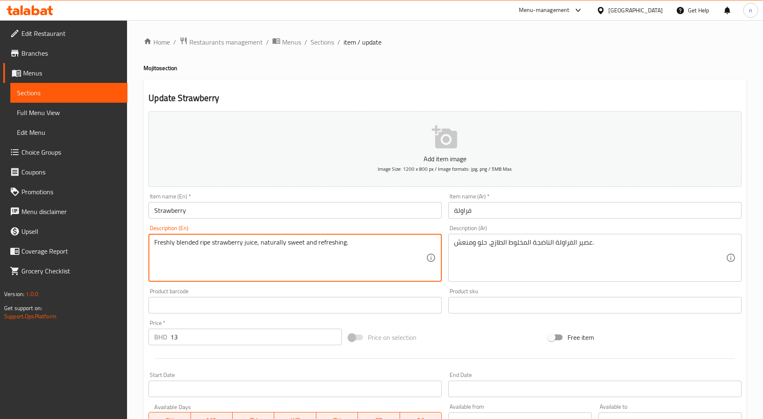
click at [194, 244] on textarea "Freshly blended ripe strawberry juice, naturally sweet and refreshing." at bounding box center [290, 257] width 272 height 39
click at [677, 347] on div "Free item" at bounding box center [645, 337] width 200 height 22
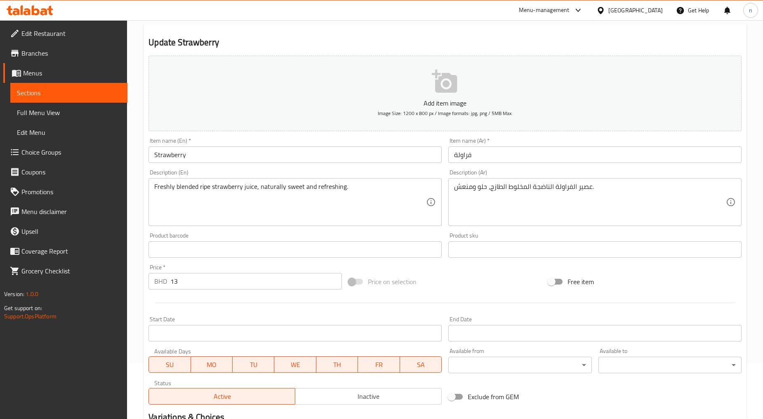
scroll to position [137, 0]
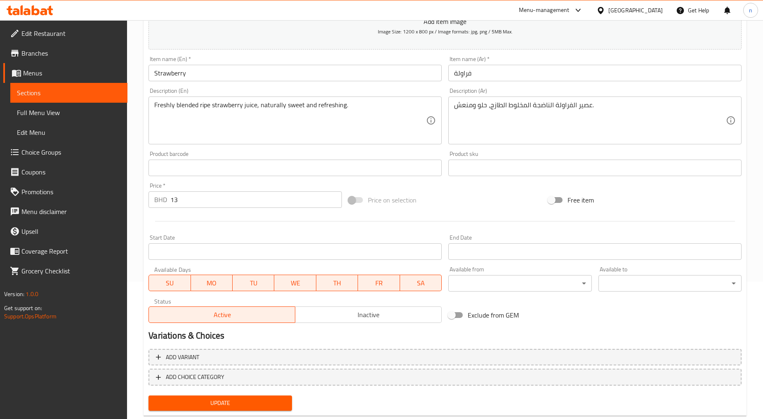
click at [176, 73] on input "Strawberry" at bounding box center [294, 73] width 293 height 16
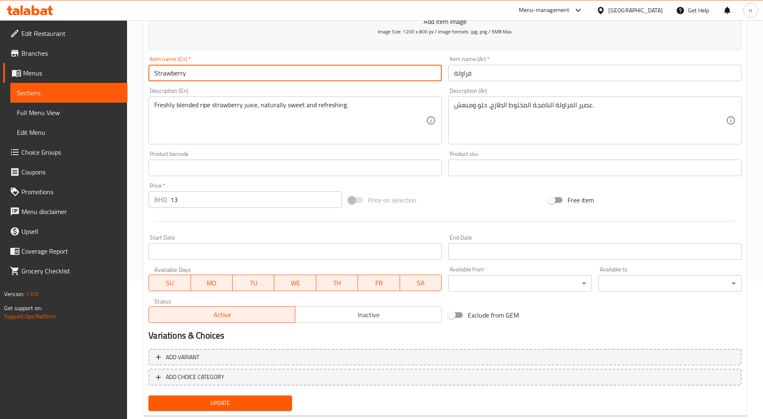
click at [176, 73] on input "Strawberry" at bounding box center [294, 73] width 293 height 16
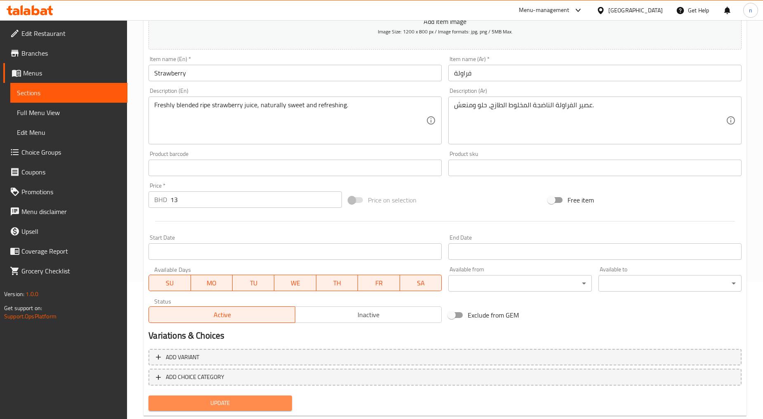
click at [266, 396] on button "Update" at bounding box center [219, 403] width 143 height 15
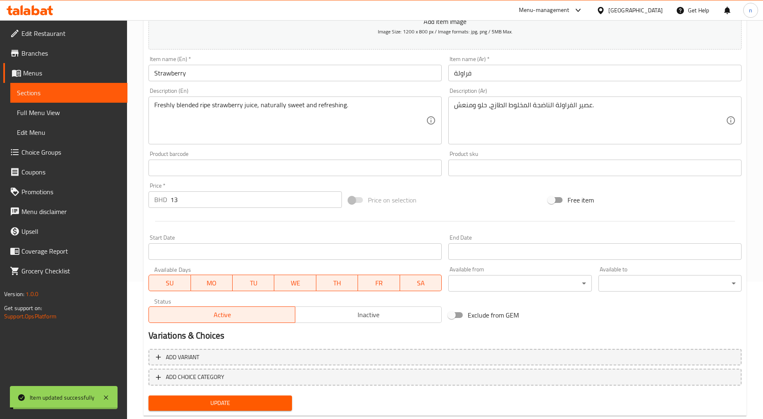
click at [54, 115] on span "Full Menu View" at bounding box center [69, 113] width 104 height 10
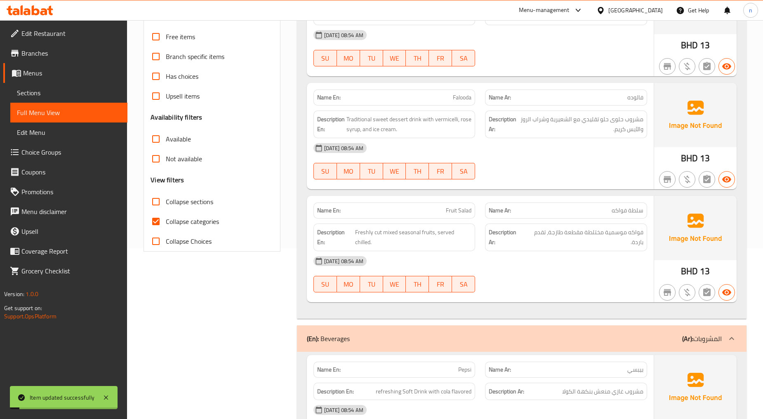
scroll to position [321, 0]
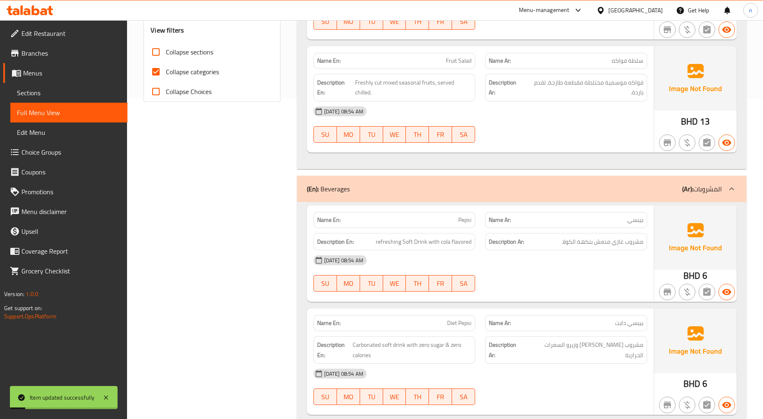
click at [195, 68] on span "Collapse categories" at bounding box center [192, 72] width 53 height 10
click at [166, 68] on input "Collapse categories" at bounding box center [156, 72] width 20 height 20
checkbox input "false"
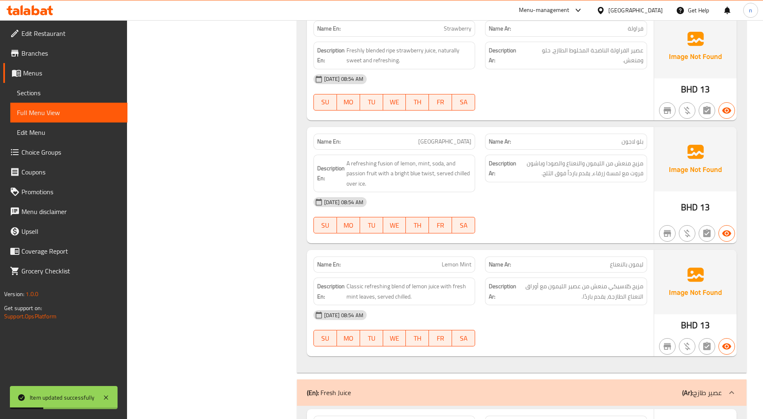
scroll to position [1107, 0]
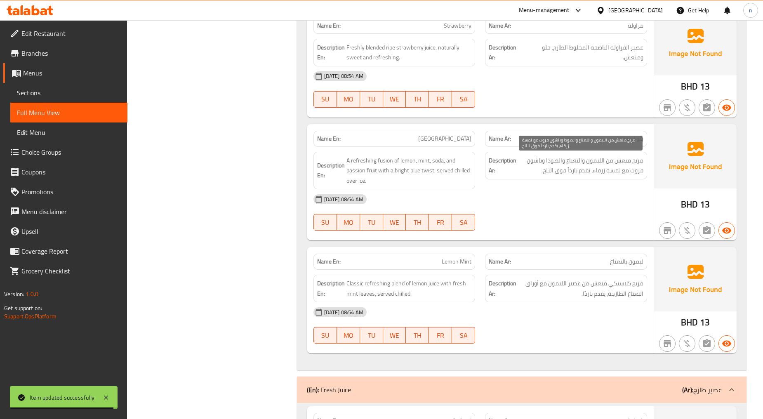
click at [606, 171] on span "مزيج منعش من الليمون والنعناع والصودا وباشون فروت مع لمسة زرقاء، يقدم بارداً فو…" at bounding box center [580, 166] width 125 height 20
click at [439, 126] on div "Name En: [GEOGRAPHIC_DATA]" at bounding box center [395, 139] width 172 height 26
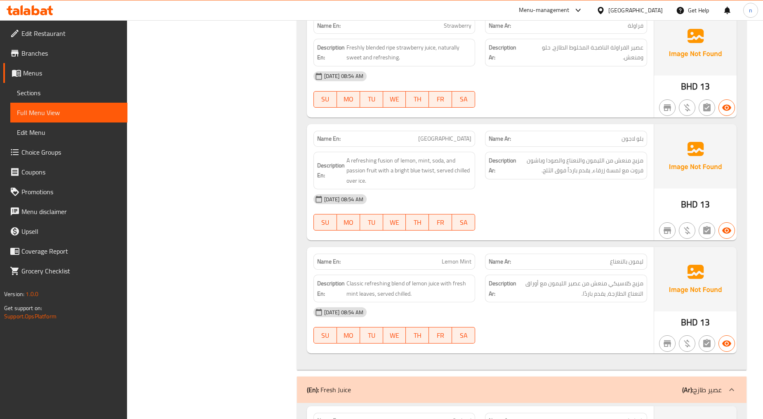
click at [455, 140] on span "[GEOGRAPHIC_DATA]" at bounding box center [444, 138] width 53 height 9
click at [441, 145] on div "Name En: [GEOGRAPHIC_DATA]" at bounding box center [394, 139] width 162 height 16
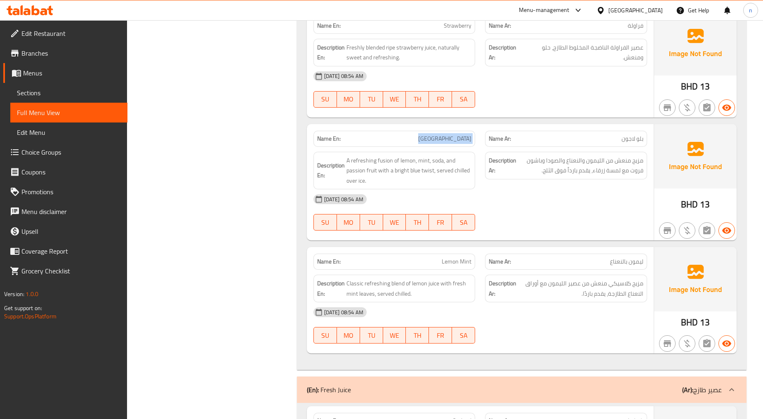
copy span "[GEOGRAPHIC_DATA]"
drag, startPoint x: 40, startPoint y: 85, endPoint x: 67, endPoint y: 101, distance: 31.5
click at [40, 85] on link "Sections" at bounding box center [68, 93] width 117 height 20
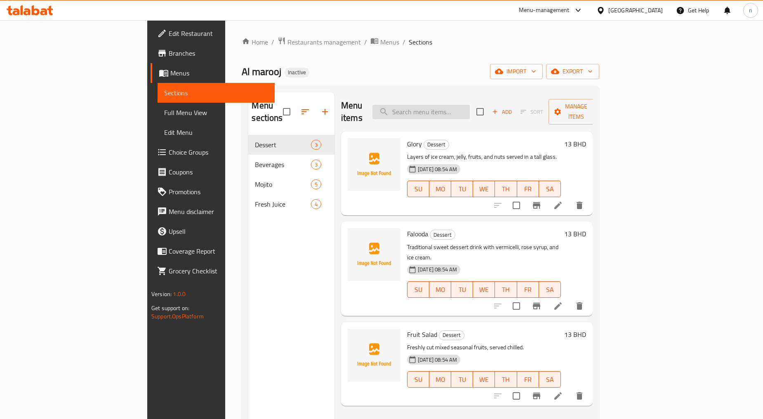
click at [470, 105] on input "search" at bounding box center [420, 112] width 97 height 14
paste input "[GEOGRAPHIC_DATA]"
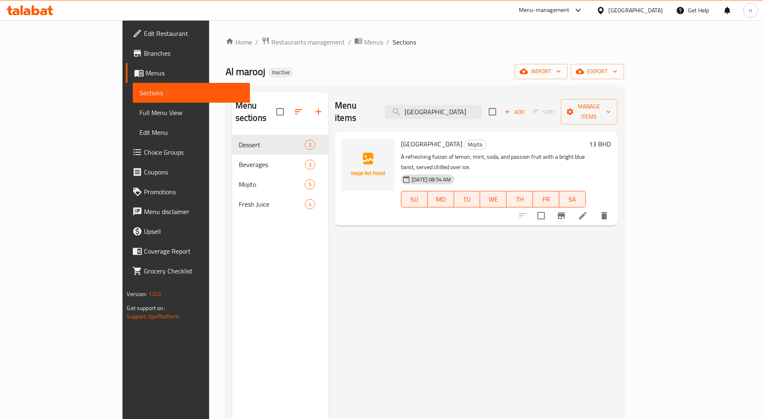
type input "[GEOGRAPHIC_DATA]"
click at [594, 208] on li at bounding box center [582, 215] width 23 height 15
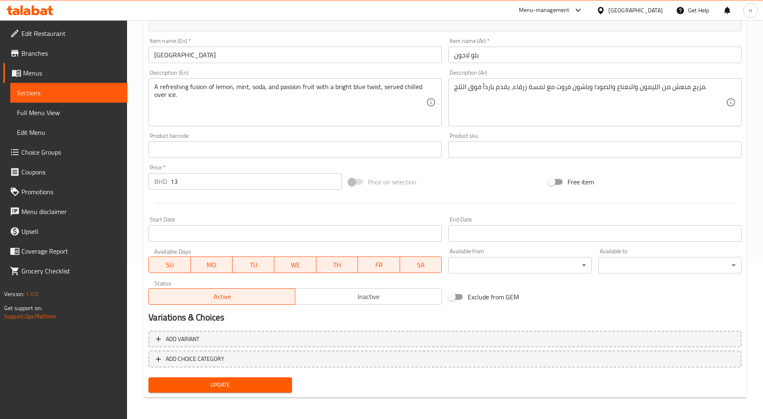
scroll to position [64, 0]
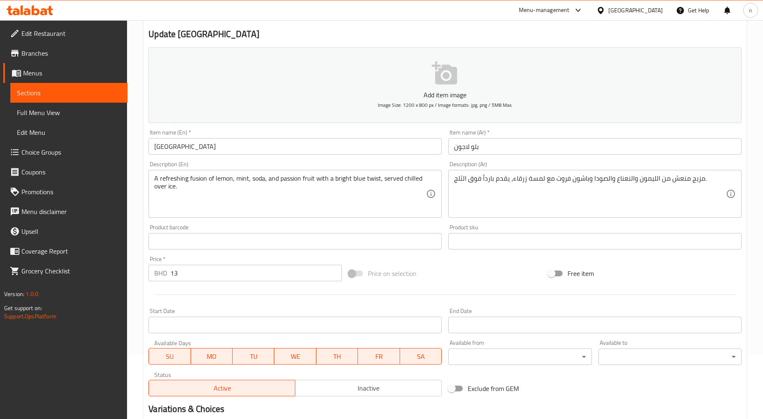
click at [534, 177] on textarea "مزيج منعش من الليمون والنعناع والصودا وباشون فروت مع لمسة زرقاء، يقدم بارداً فو…" at bounding box center [590, 193] width 272 height 39
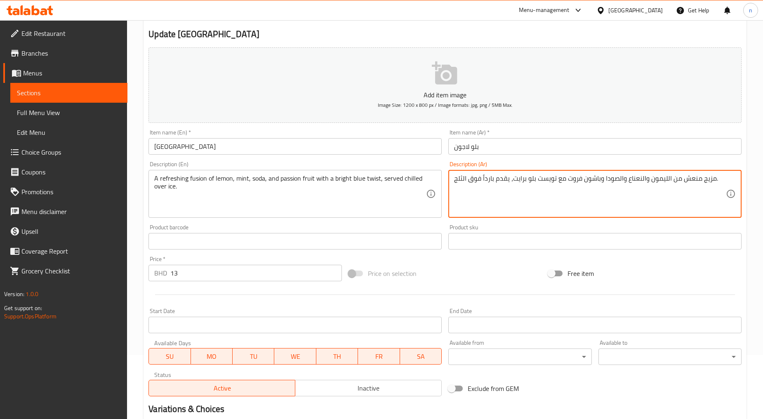
type textarea "مزيج منعش من الليمون والنعناع والصودا وباشون فروت مع تويست بلو برايت، يقدم بارد…"
click at [472, 271] on div "Price on selection" at bounding box center [445, 273] width 200 height 22
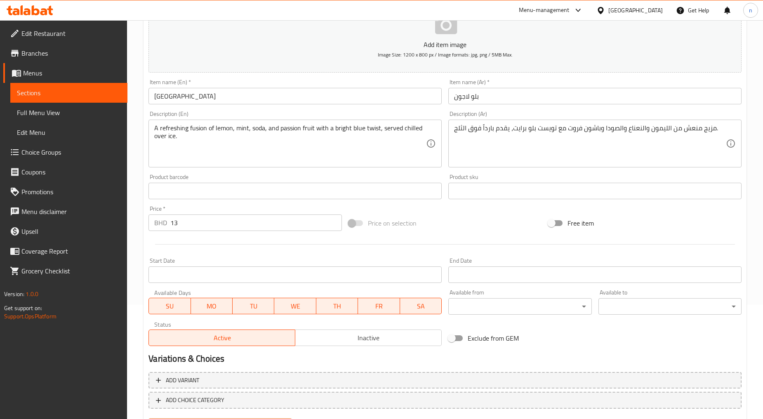
scroll to position [156, 0]
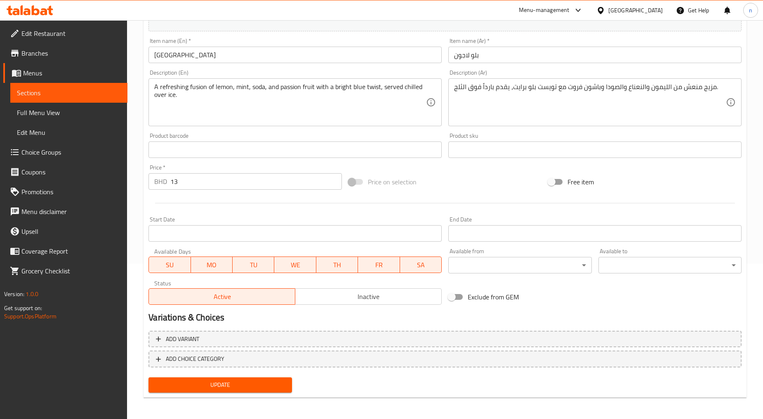
click at [187, 395] on div "Update Blue Lagoon Add item image Image Size: 1200 x 800 px / Image formats: jp…" at bounding box center [445, 162] width 603 height 474
click at [238, 389] on button "Update" at bounding box center [219, 384] width 143 height 15
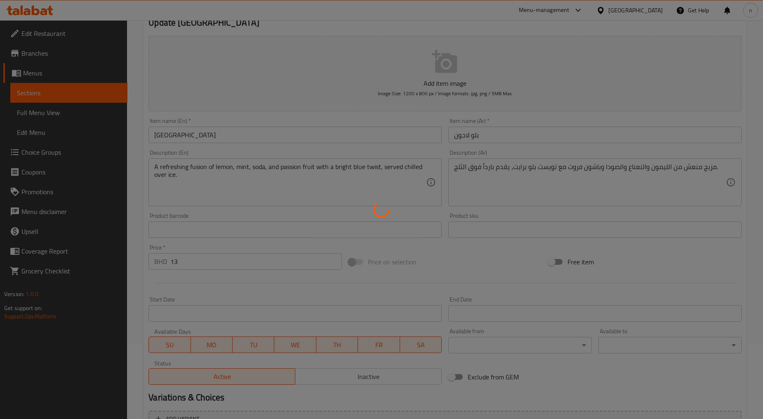
scroll to position [0, 0]
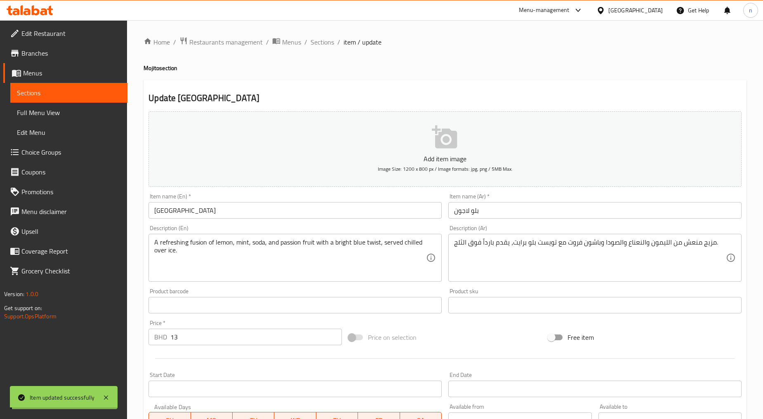
click at [169, 212] on input "[GEOGRAPHIC_DATA]" at bounding box center [294, 210] width 293 height 16
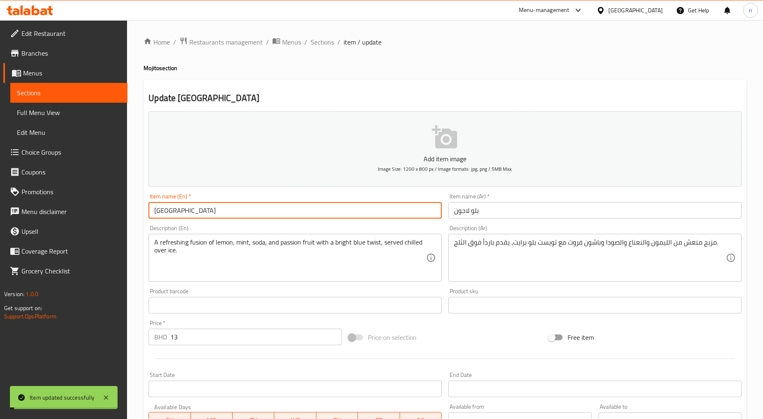
click at [169, 212] on input "[GEOGRAPHIC_DATA]" at bounding box center [294, 210] width 293 height 16
click at [61, 117] on span "Full Menu View" at bounding box center [69, 113] width 104 height 10
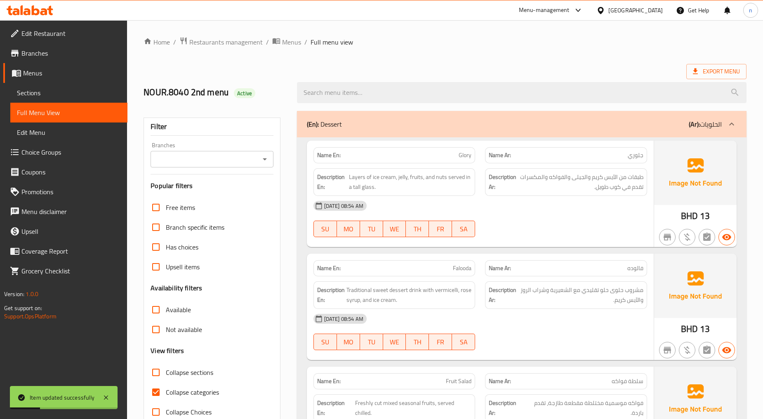
click at [189, 384] on label "Collapse categories" at bounding box center [182, 392] width 73 height 20
click at [166, 384] on input "Collapse categories" at bounding box center [156, 392] width 20 height 20
checkbox input "false"
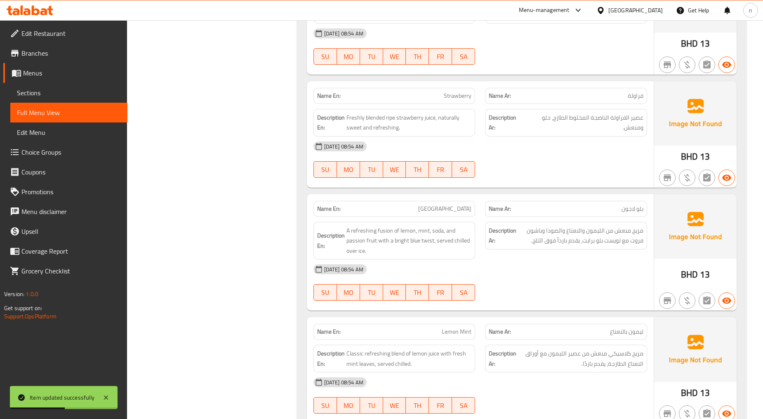
click at [517, 317] on div "Name En: Mojito Name Ar: [PERSON_NAME] En: Refreshing drink with mint leaves, l…" at bounding box center [522, 146] width 450 height 589
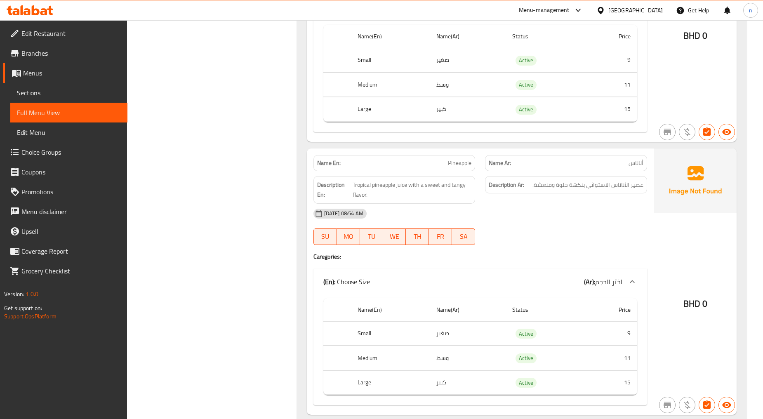
scroll to position [2194, 0]
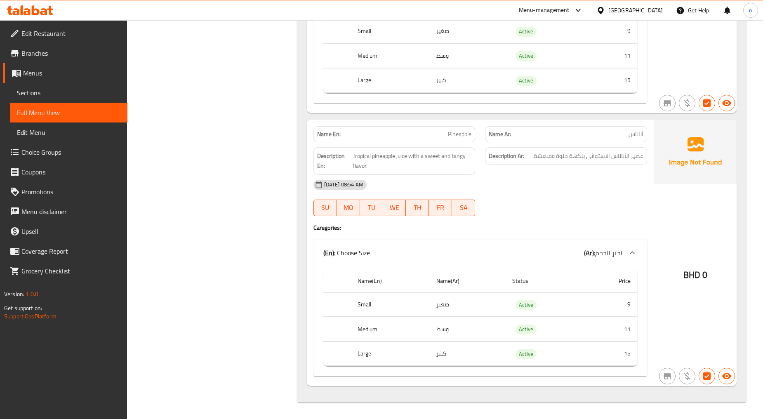
click at [449, 137] on span "Pineapple" at bounding box center [460, 134] width 24 height 9
copy span "Pineapple"
click at [108, 96] on span "Sections" at bounding box center [69, 93] width 104 height 10
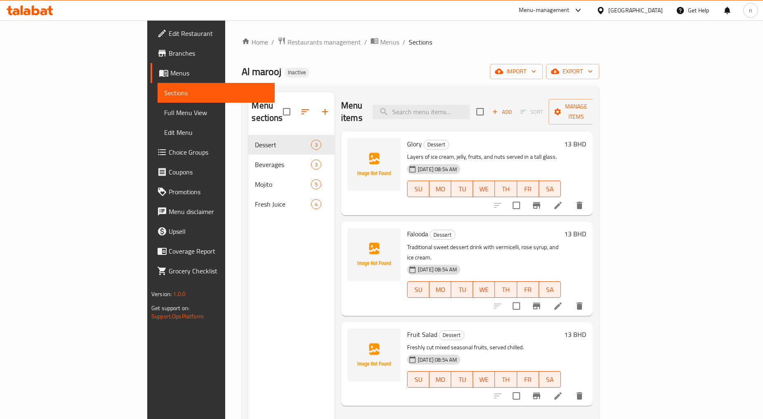
click at [469, 91] on div "Menu sections Dessert 3 Beverages 3 Mojito 5 Fresh Juice 4 Menu items Add Sort …" at bounding box center [420, 302] width 357 height 432
click at [469, 132] on div "Glory Dessert Layers of ice cream, jelly, fruits, and nuts served in a tall gla…" at bounding box center [467, 174] width 252 height 84
click at [469, 112] on input "search" at bounding box center [420, 112] width 97 height 14
paste input "Pineapple"
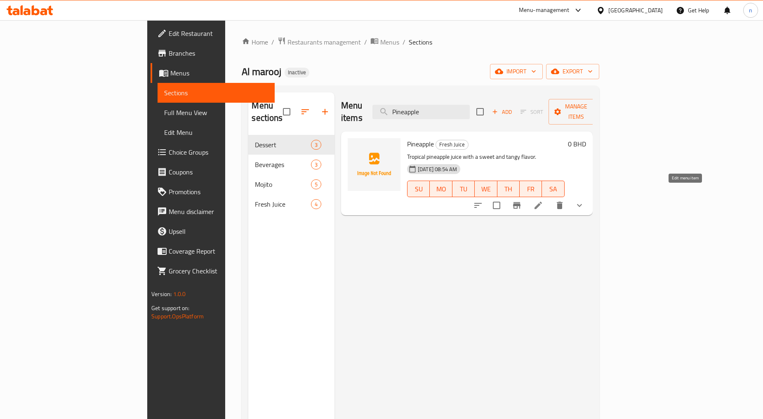
type input "Pineapple"
click at [542, 202] on icon at bounding box center [538, 205] width 7 height 7
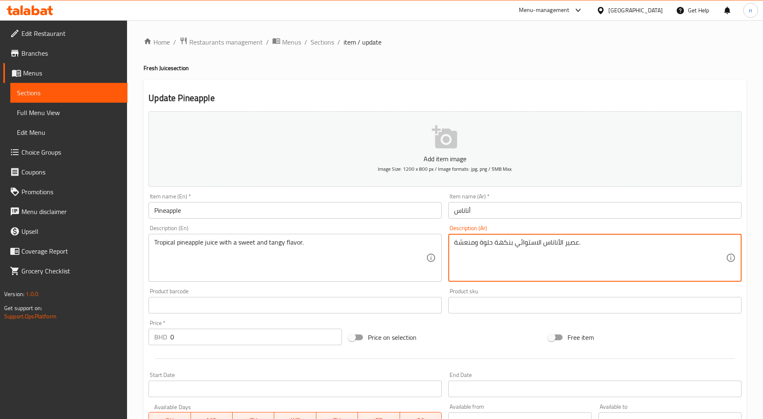
click at [530, 252] on textarea "عصير الأناناس الاستوائي بنكهة حلوة ومنعشة." at bounding box center [590, 257] width 272 height 39
type textarea "عصير الأناناس تروبيكال بنكهة حلوة ومنعشة."
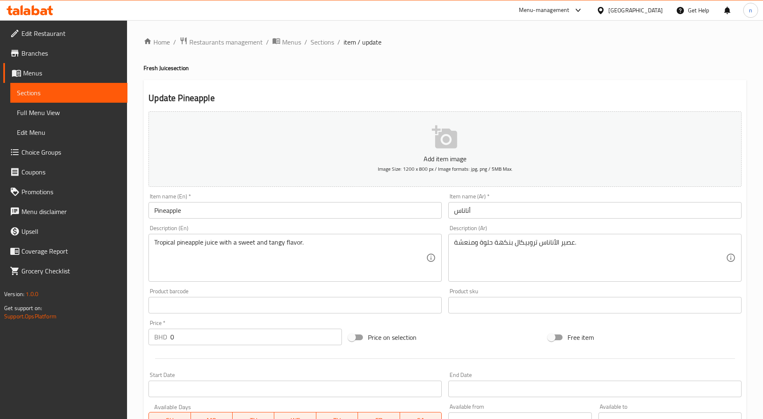
click at [494, 335] on div "Price on selection" at bounding box center [445, 337] width 200 height 22
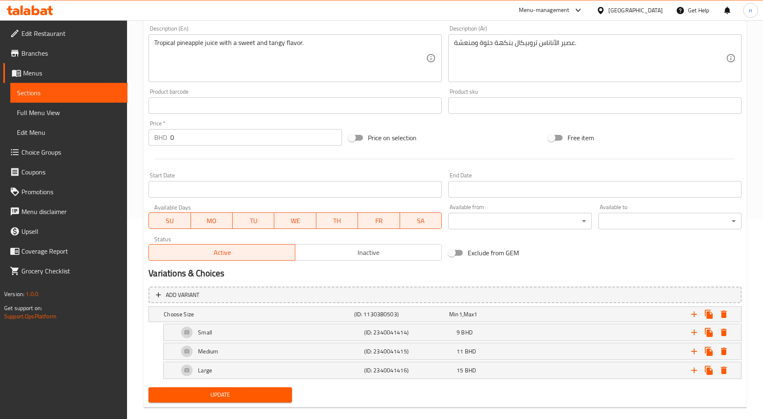
scroll to position [211, 0]
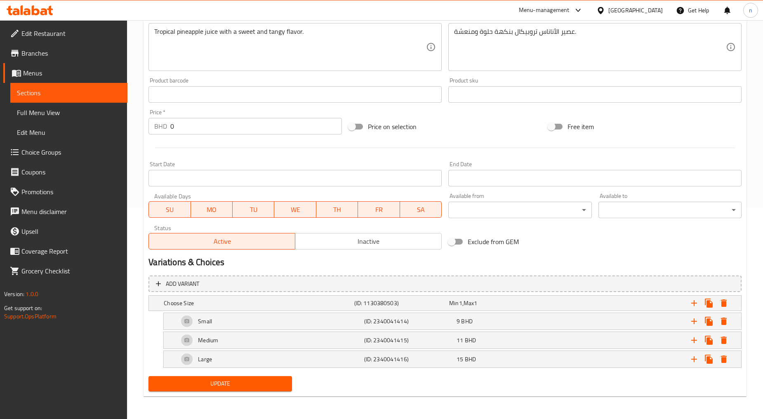
click at [249, 379] on span "Update" at bounding box center [220, 384] width 130 height 10
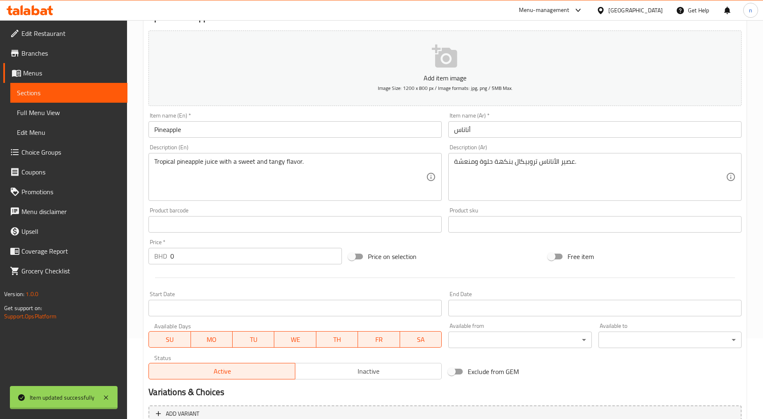
scroll to position [0, 0]
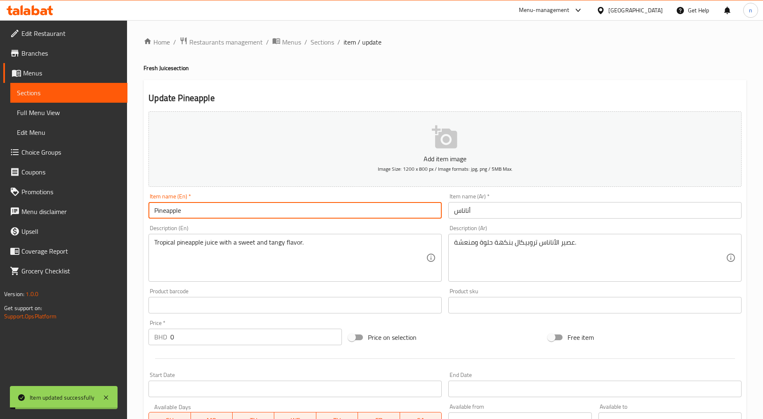
click at [164, 210] on input "Pineapple" at bounding box center [294, 210] width 293 height 16
click at [171, 205] on input "Pineapple" at bounding box center [294, 210] width 293 height 16
click at [47, 113] on span "Full Menu View" at bounding box center [69, 113] width 104 height 10
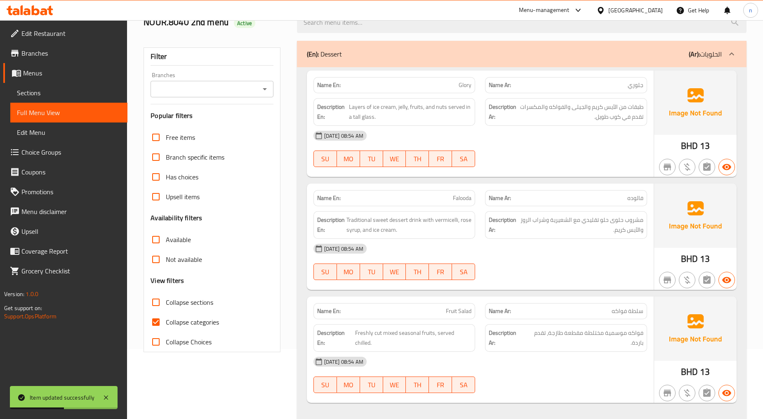
scroll to position [137, 0]
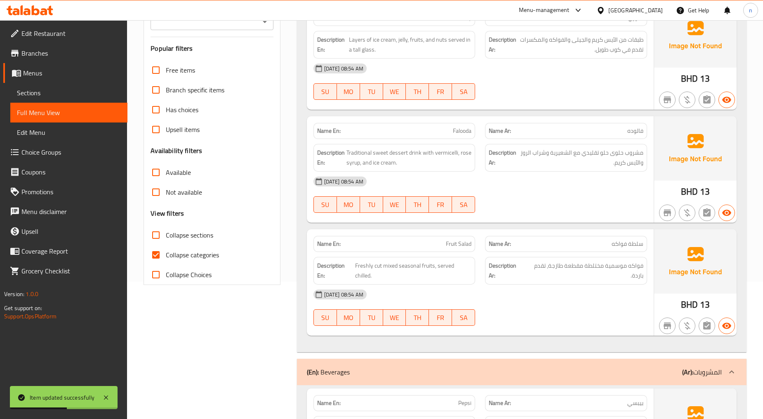
click at [176, 259] on span "Collapse categories" at bounding box center [192, 255] width 53 height 10
click at [166, 259] on input "Collapse categories" at bounding box center [156, 255] width 20 height 20
checkbox input "false"
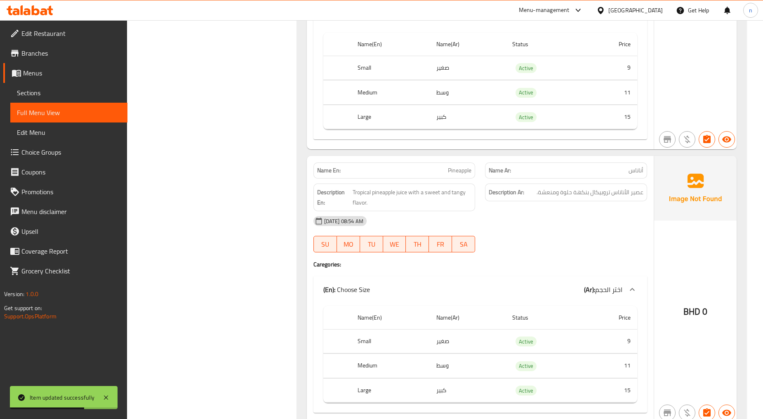
scroll to position [2194, 0]
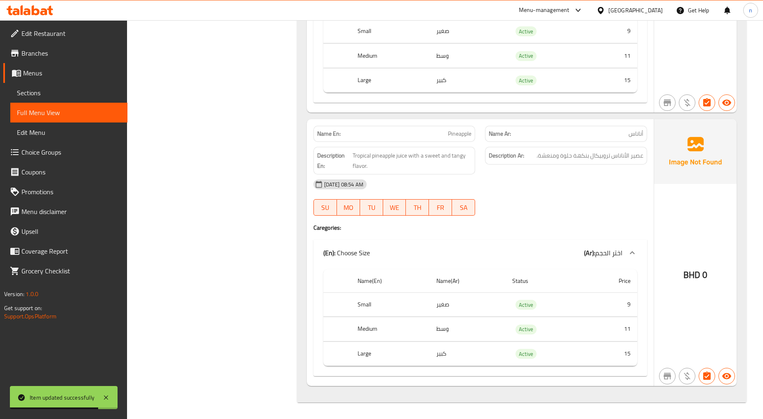
click at [636, 199] on div "[DATE] 08:54 AM SU MO TU WE TH FR SA" at bounding box center [481, 197] width 344 height 46
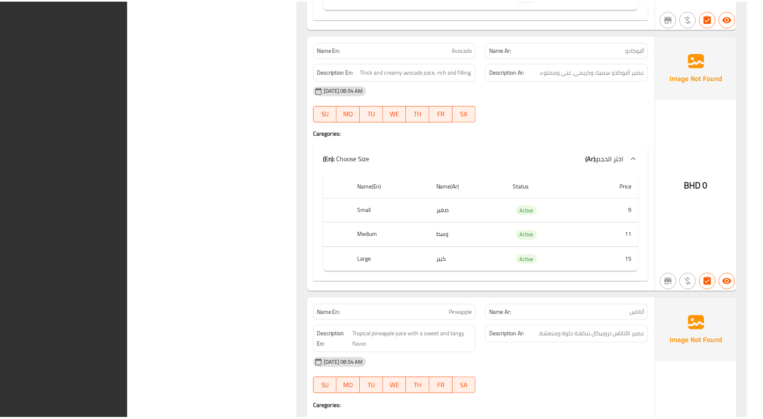
scroll to position [2194, 0]
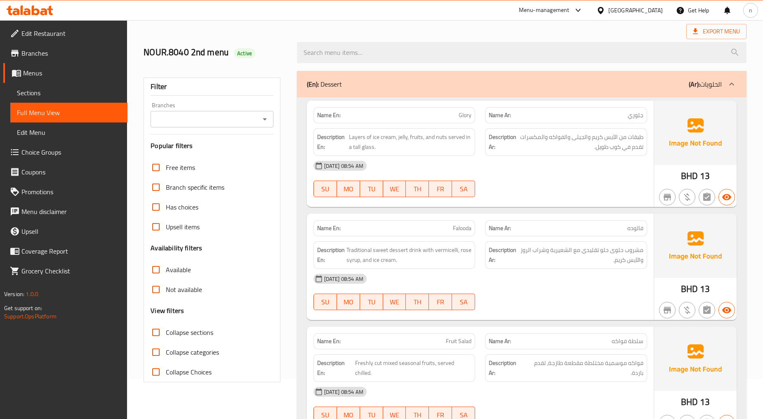
scroll to position [0, 0]
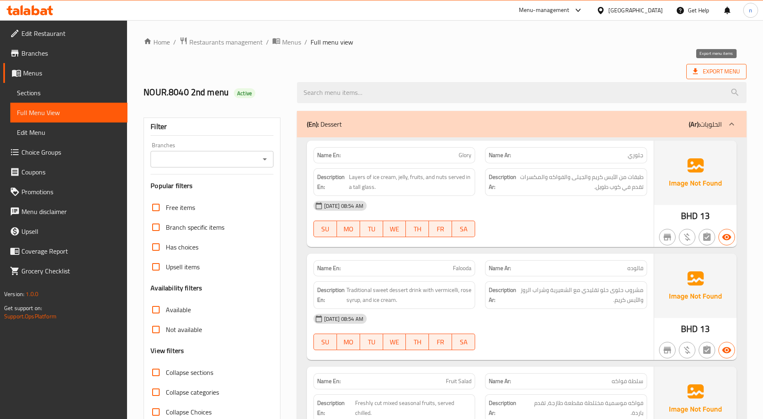
click at [718, 75] on span "Export Menu" at bounding box center [716, 71] width 47 height 10
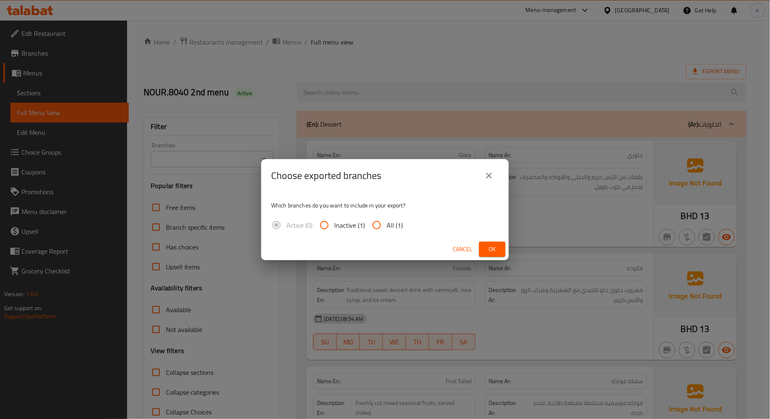
click at [359, 229] on span "Inactive (1)" at bounding box center [349, 225] width 31 height 10
click at [334, 229] on input "Inactive (1)" at bounding box center [324, 225] width 20 height 20
radio input "true"
click at [373, 225] on input "All (1)" at bounding box center [377, 225] width 20 height 20
radio input "true"
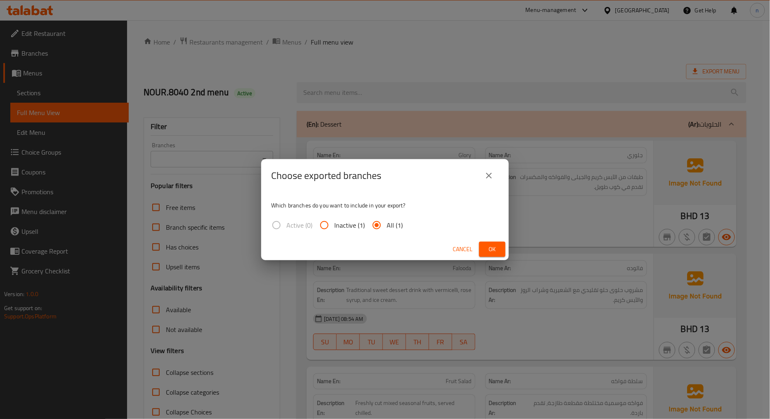
click at [501, 246] on button "Ok" at bounding box center [492, 249] width 26 height 15
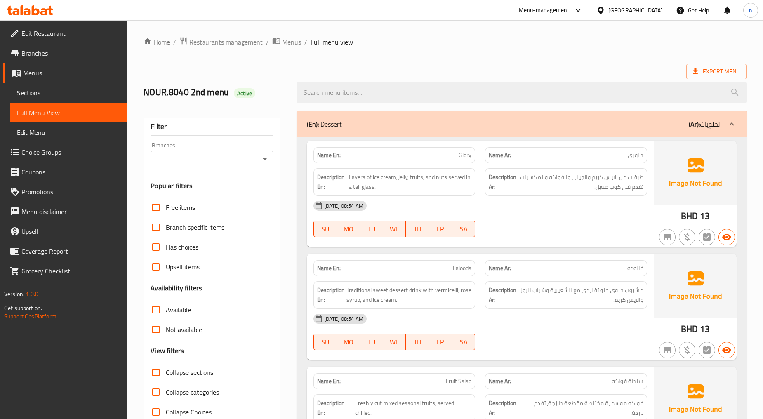
click at [473, 67] on div "Export Menu" at bounding box center [445, 71] width 603 height 15
